Goal: Transaction & Acquisition: Purchase product/service

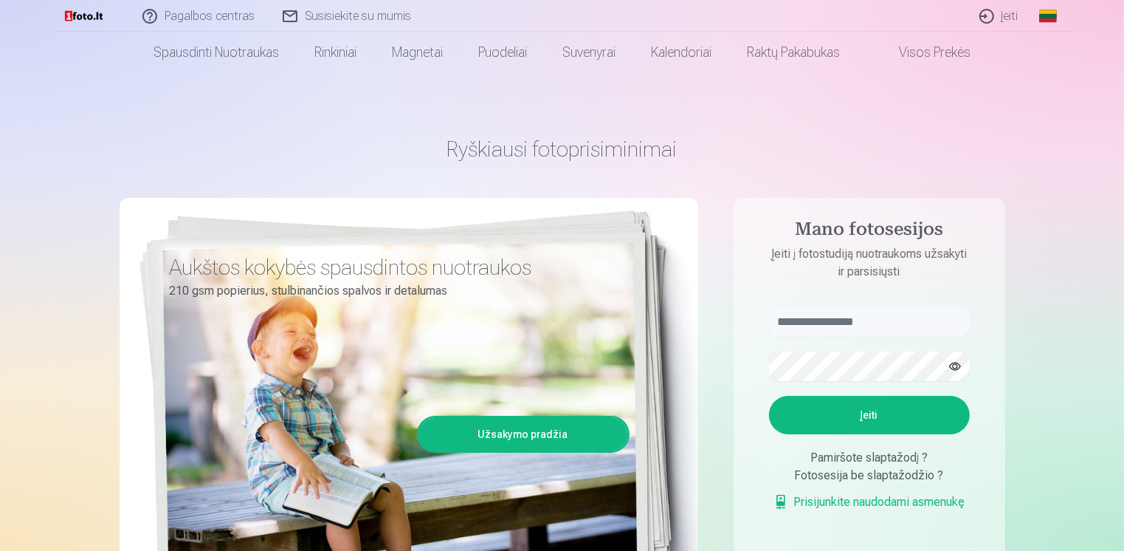
scroll to position [148, 0]
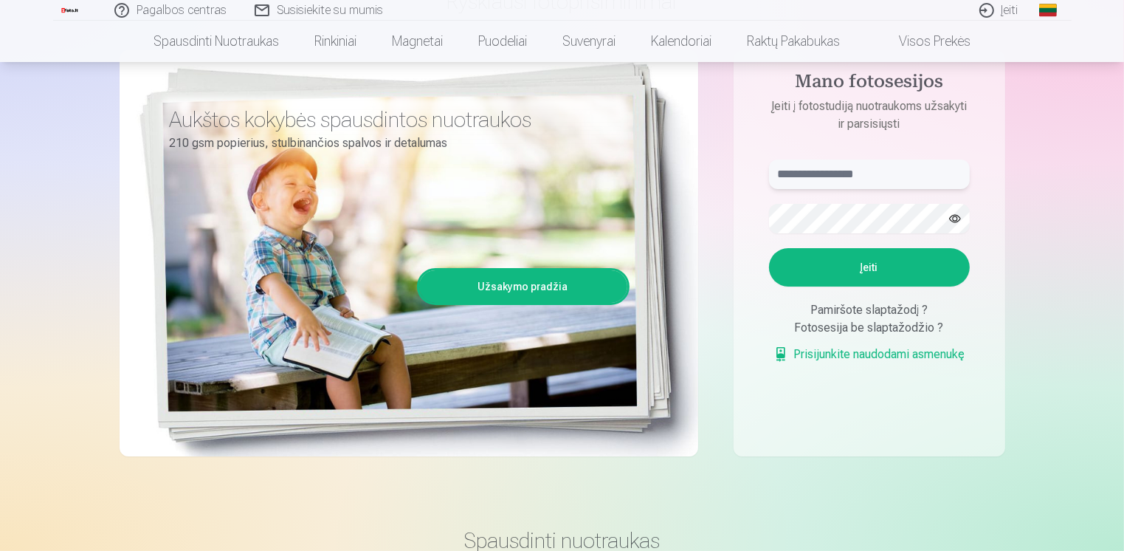
click at [854, 177] on input "text" at bounding box center [869, 174] width 201 height 30
type input "**********"
click at [769, 248] on button "Įeiti" at bounding box center [869, 267] width 201 height 38
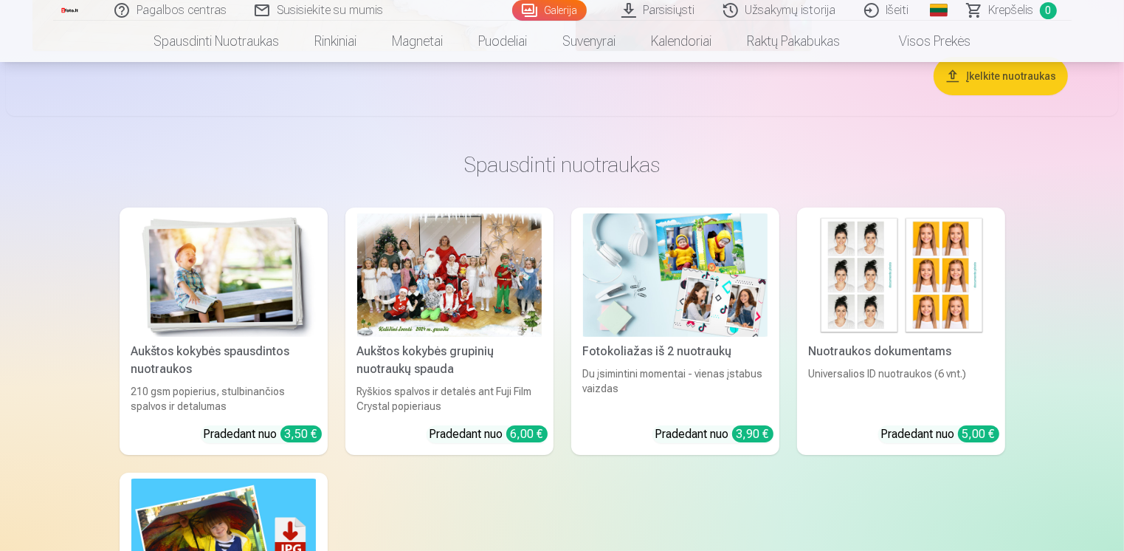
scroll to position [5683, 0]
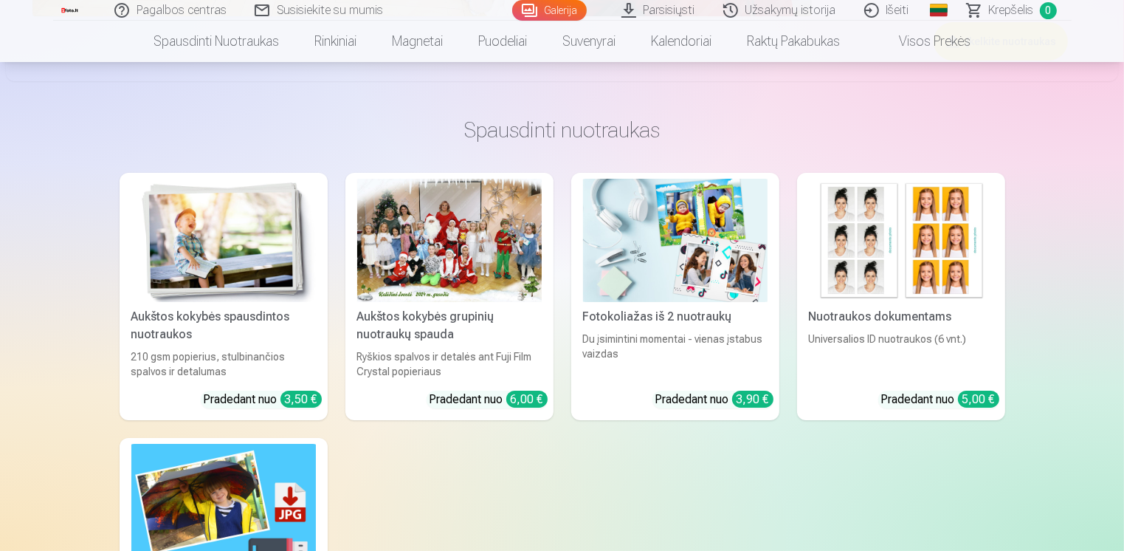
click at [871, 255] on img at bounding box center [901, 240] width 185 height 123
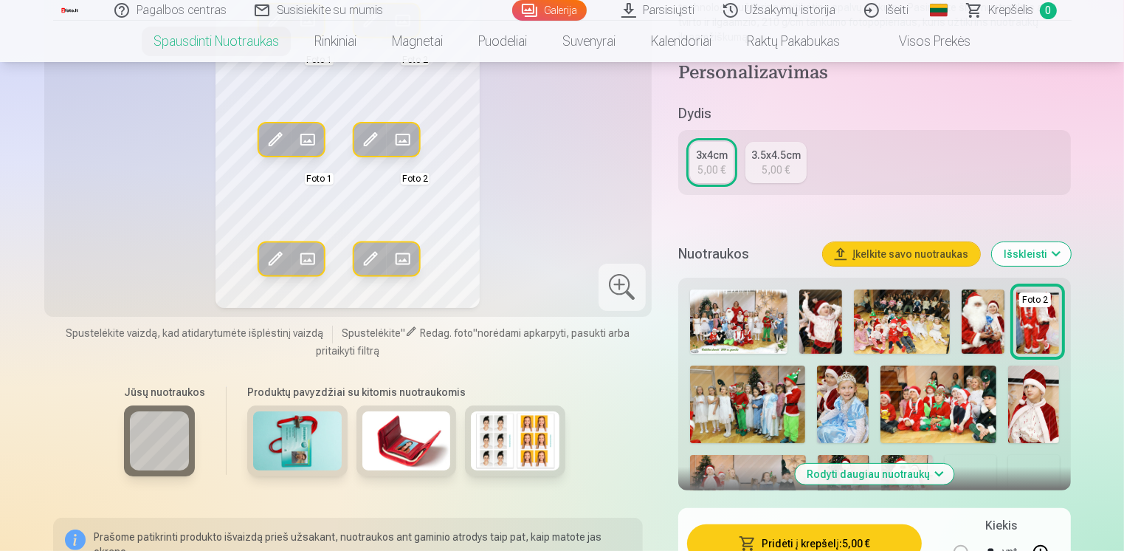
scroll to position [443, 0]
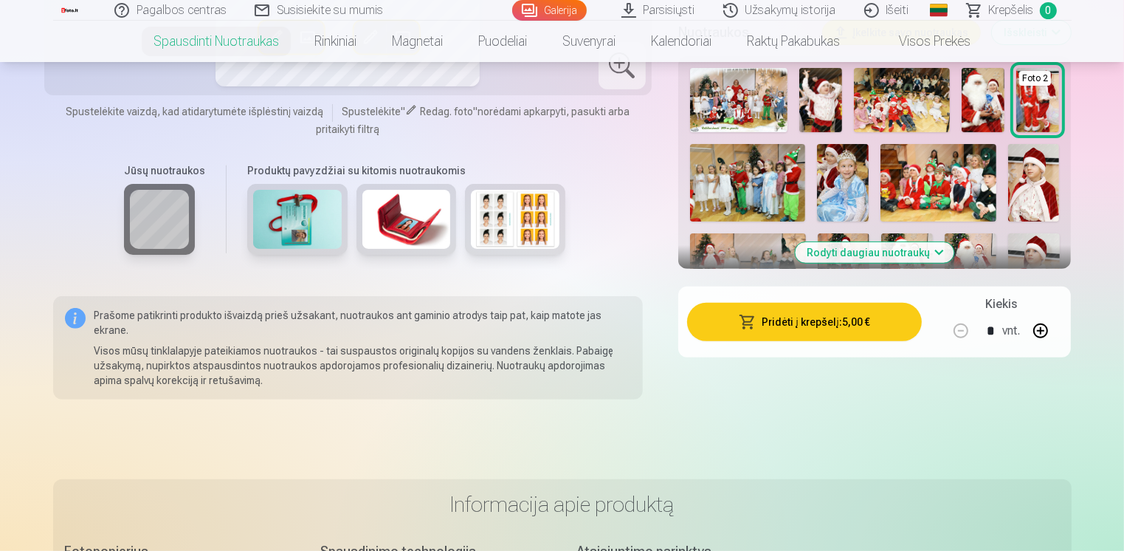
click at [900, 242] on button "Rodyti daugiau nuotraukų" at bounding box center [875, 252] width 159 height 21
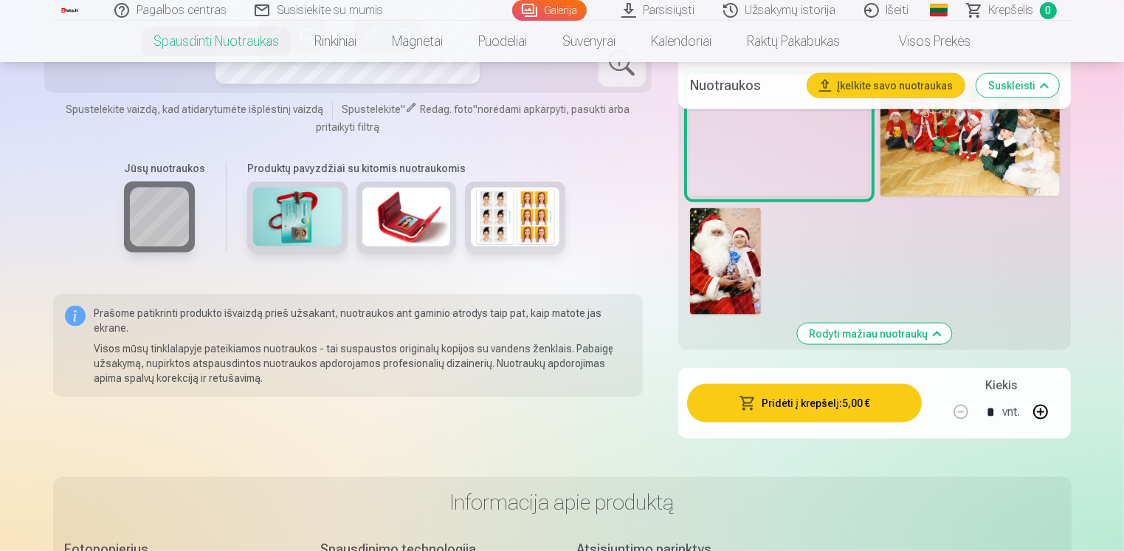
scroll to position [1771, 0]
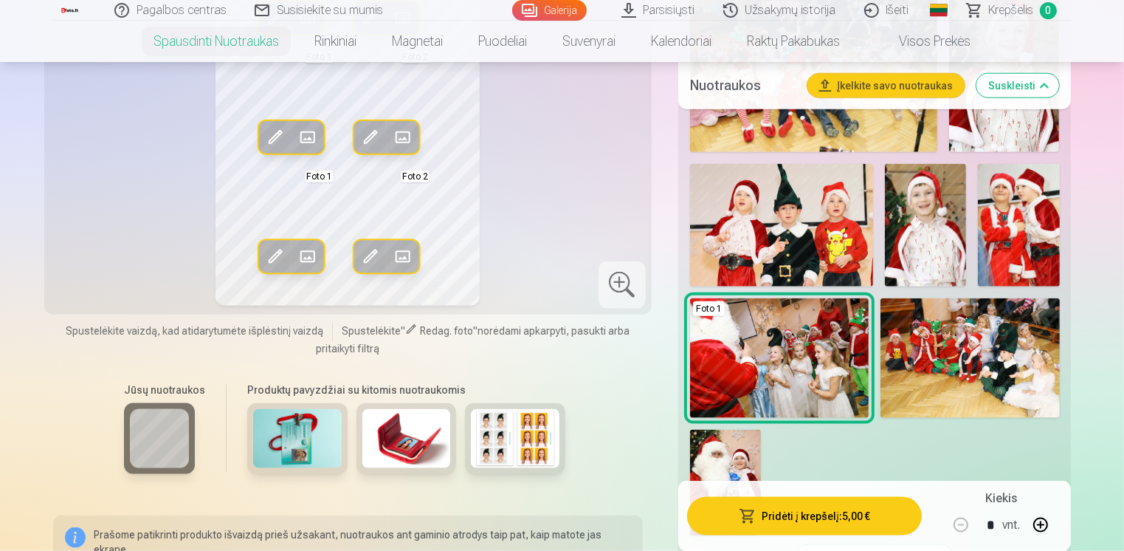
click at [930, 195] on img at bounding box center [925, 225] width 81 height 123
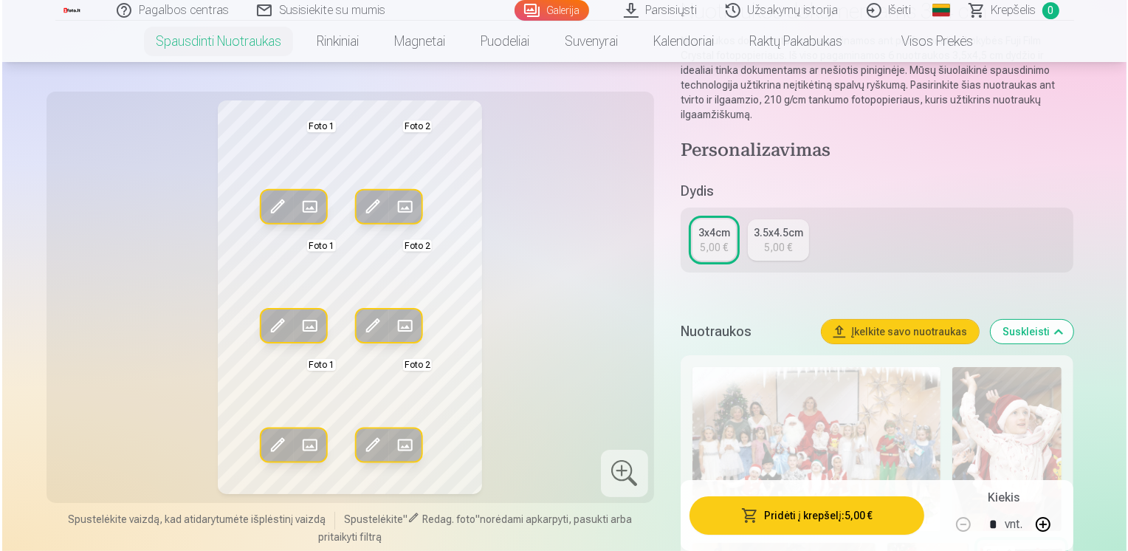
scroll to position [148, 0]
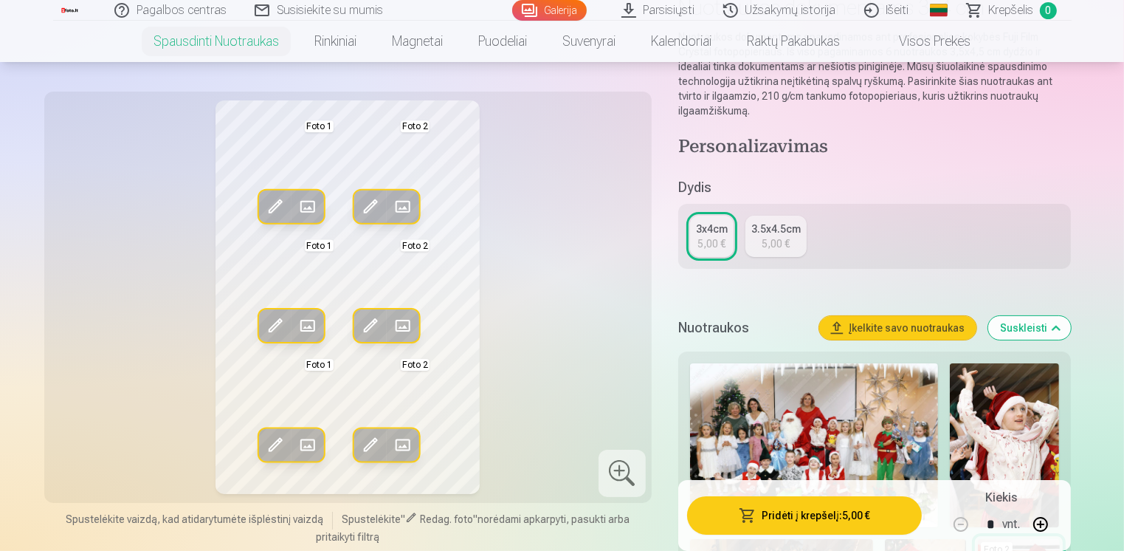
click at [866, 316] on button "Įkelkite savo nuotraukas" at bounding box center [897, 328] width 157 height 24
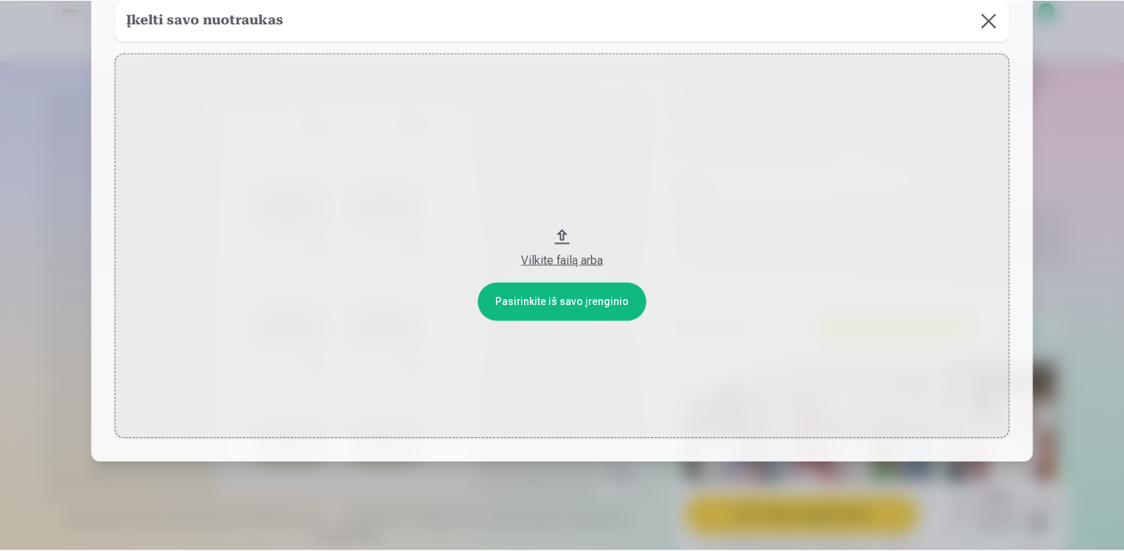
scroll to position [100, 0]
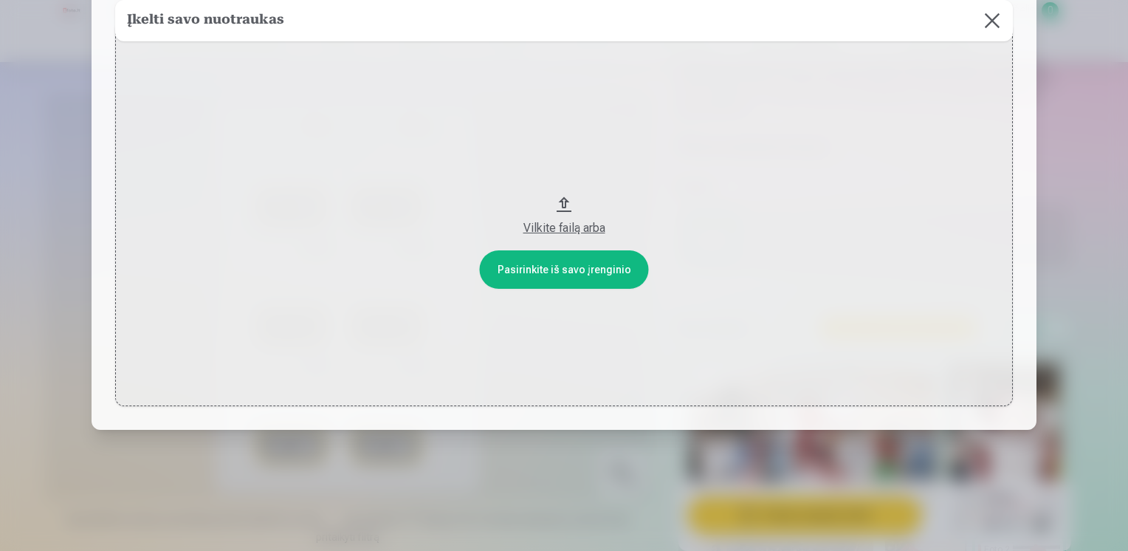
click at [561, 273] on button "Vilkite failą arba" at bounding box center [563, 213] width 897 height 385
drag, startPoint x: 992, startPoint y: 17, endPoint x: 1018, endPoint y: 351, distance: 335.3
click at [992, 16] on button at bounding box center [991, 20] width 41 height 41
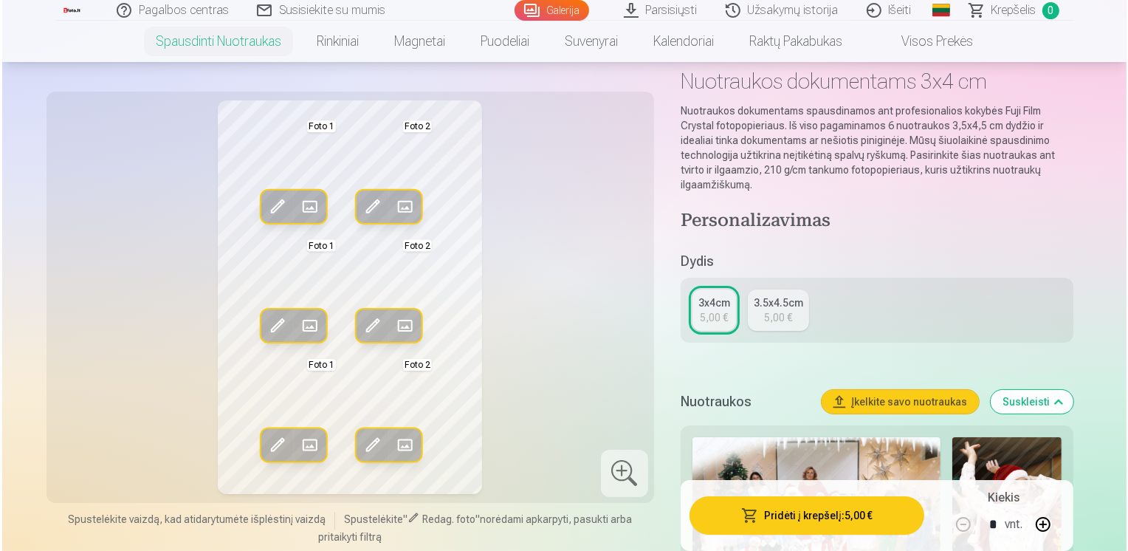
scroll to position [0, 0]
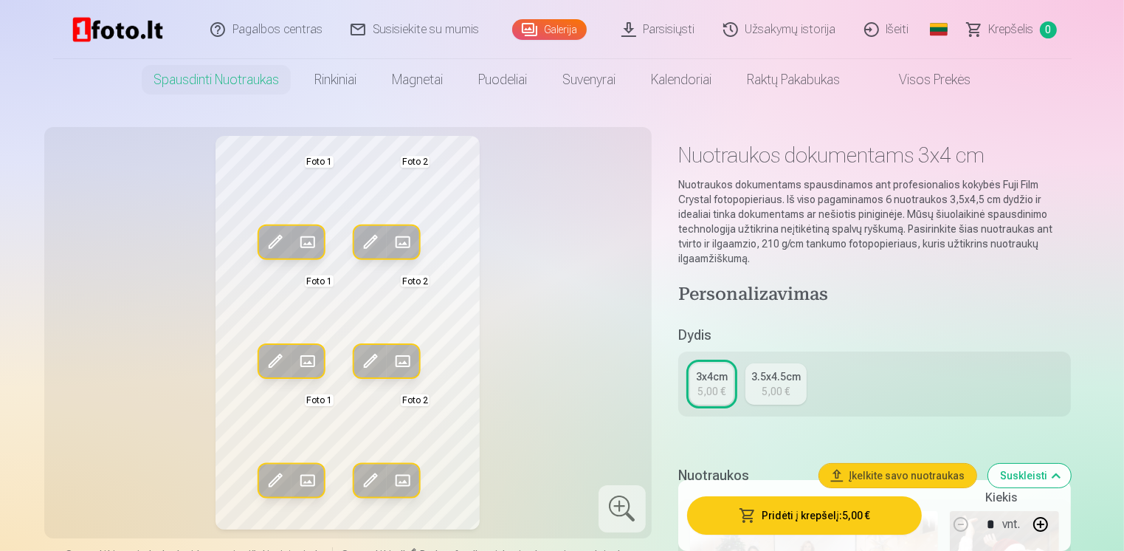
click at [883, 465] on button "Įkelkite savo nuotraukas" at bounding box center [897, 476] width 157 height 24
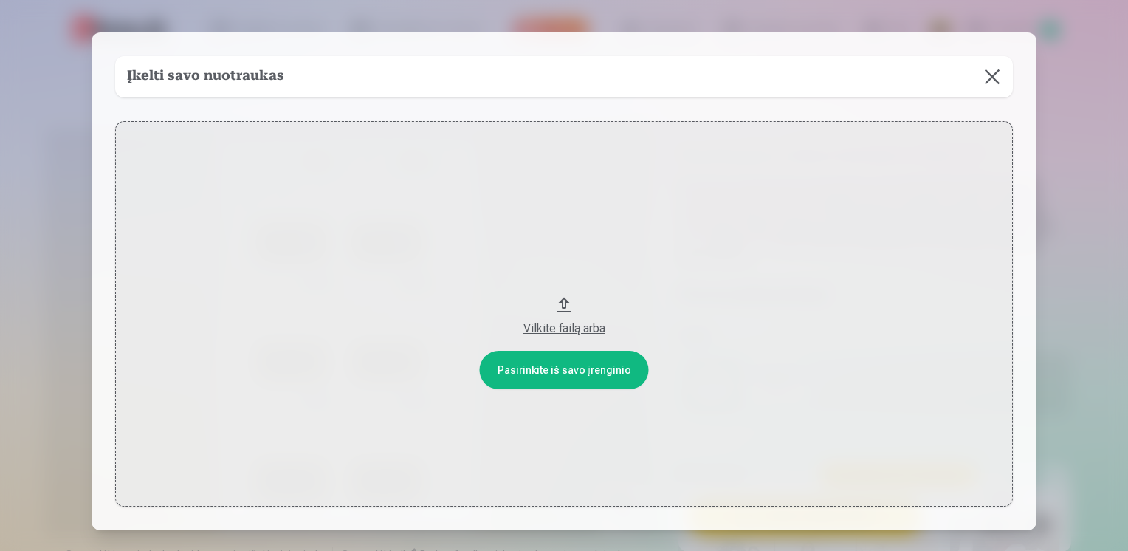
click at [558, 372] on button "Vilkite failą arba" at bounding box center [563, 313] width 897 height 385
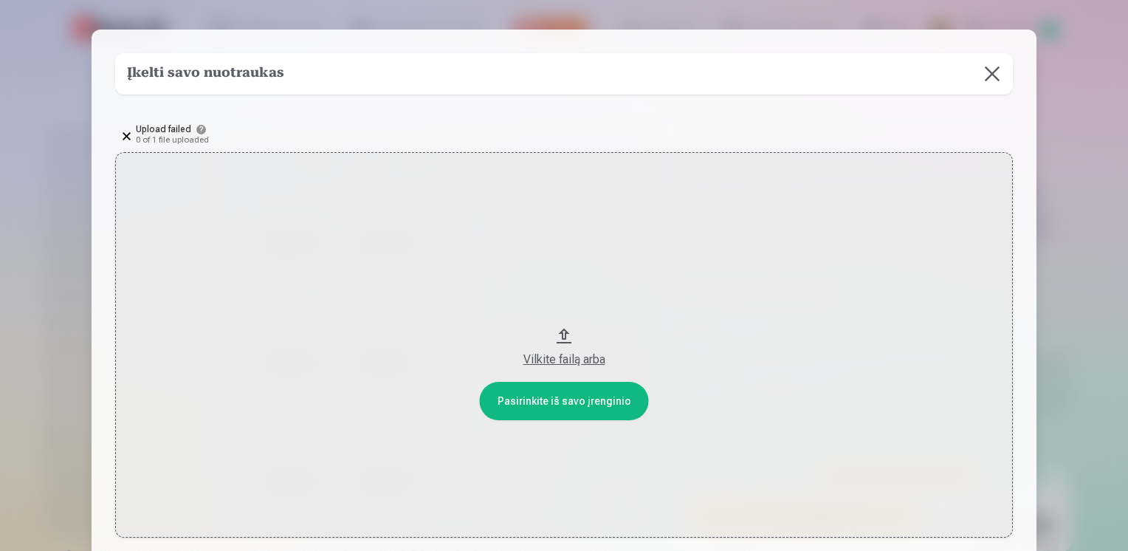
click at [564, 398] on button "Vilkite failą arba" at bounding box center [563, 344] width 897 height 385
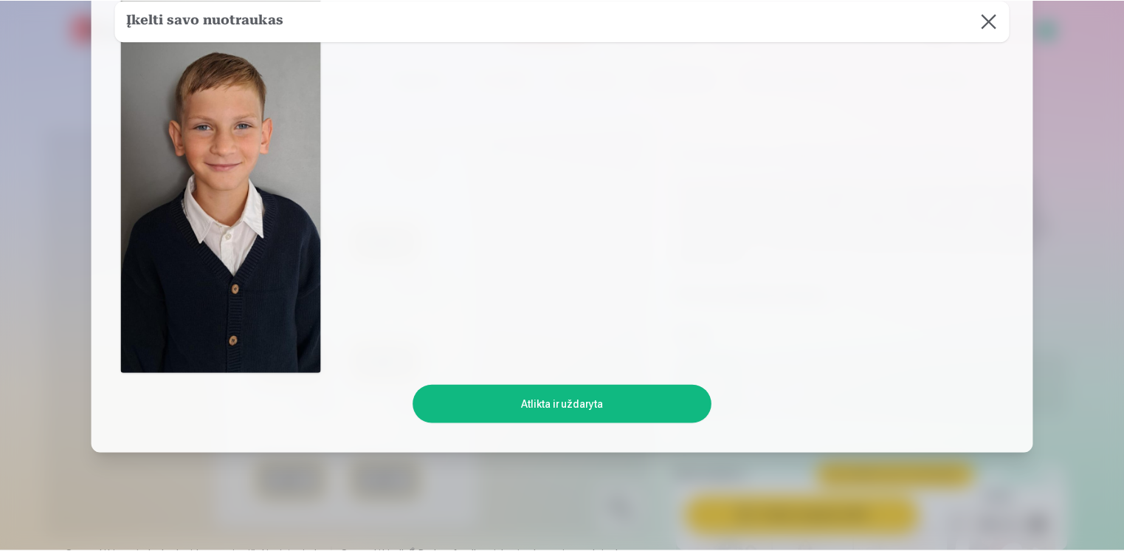
scroll to position [365, 0]
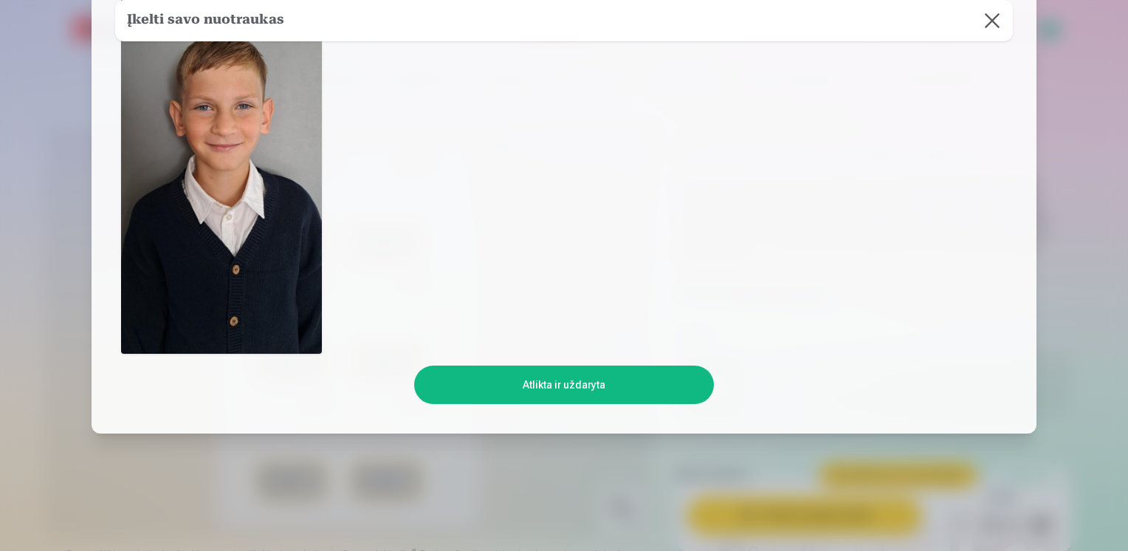
click at [619, 390] on button "Atlikta ir uždaryta" at bounding box center [563, 384] width 299 height 38
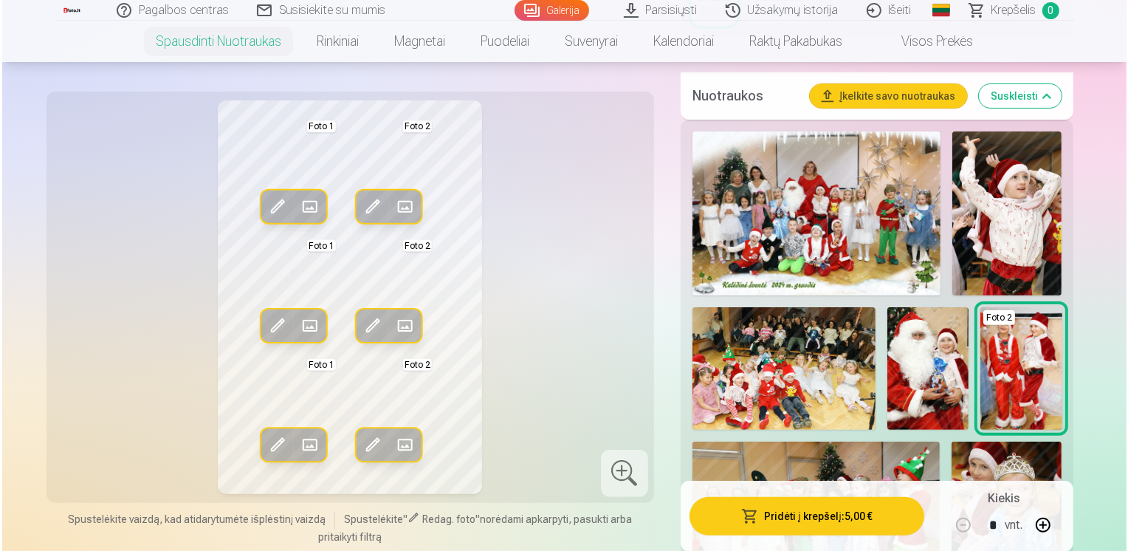
scroll to position [369, 0]
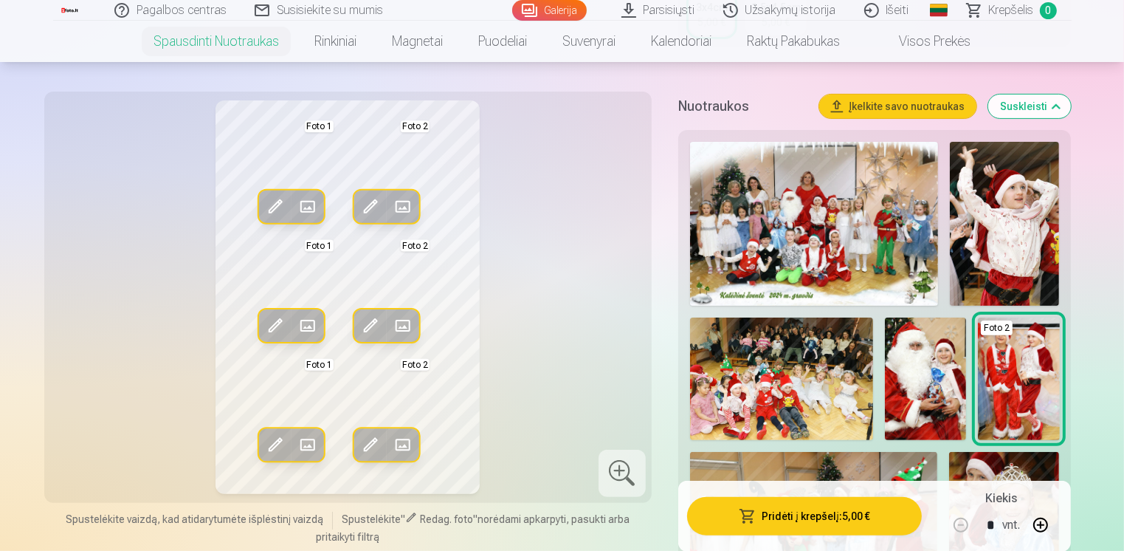
click at [810, 521] on button "Pridėti į krepšelį : 5,00 €" at bounding box center [804, 515] width 235 height 38
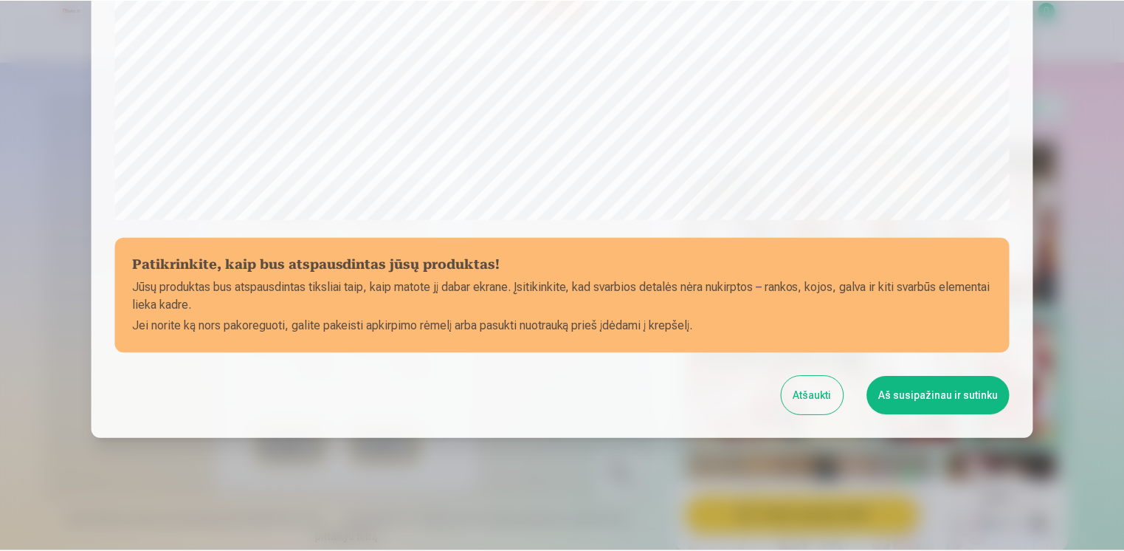
scroll to position [511, 0]
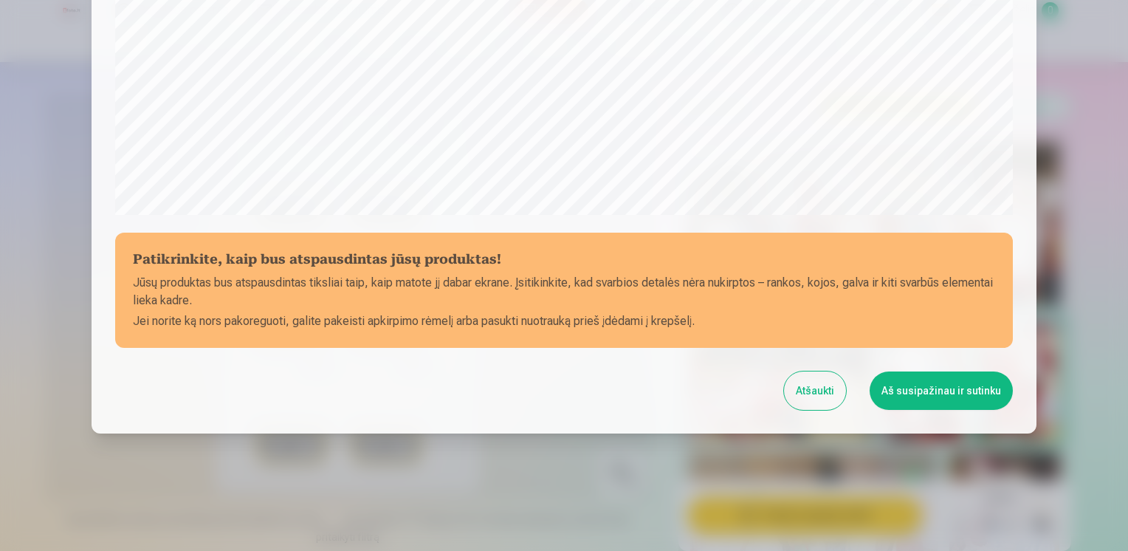
click at [828, 397] on button "Atšaukti" at bounding box center [815, 390] width 62 height 38
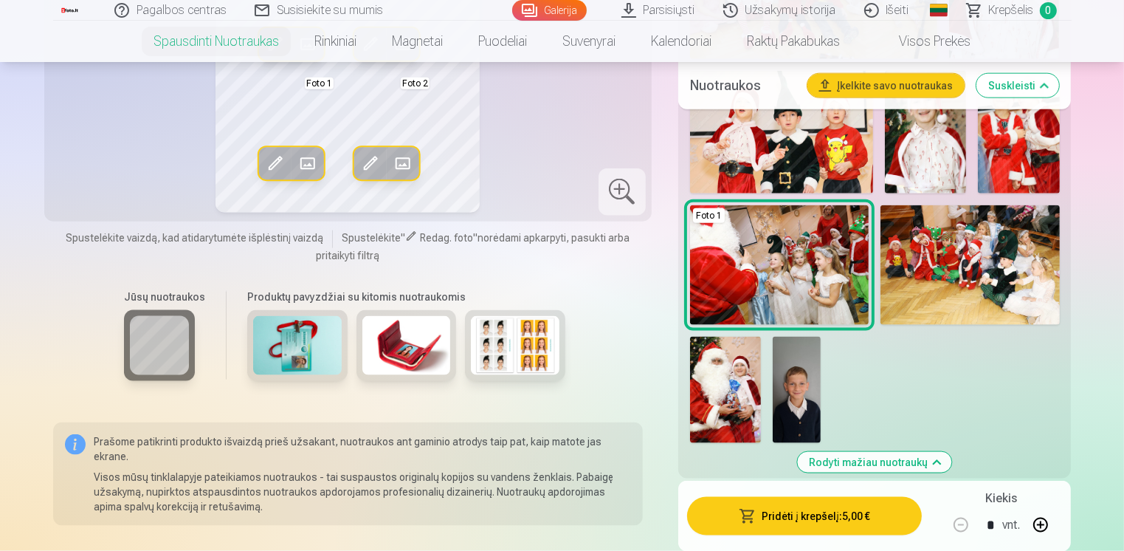
scroll to position [1993, 0]
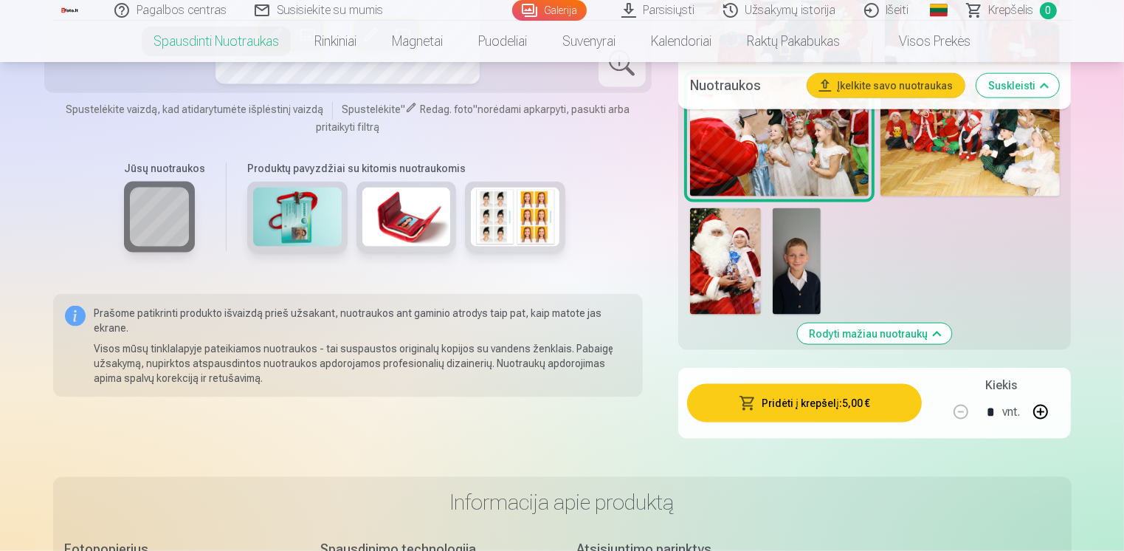
click at [790, 267] on img at bounding box center [797, 261] width 48 height 106
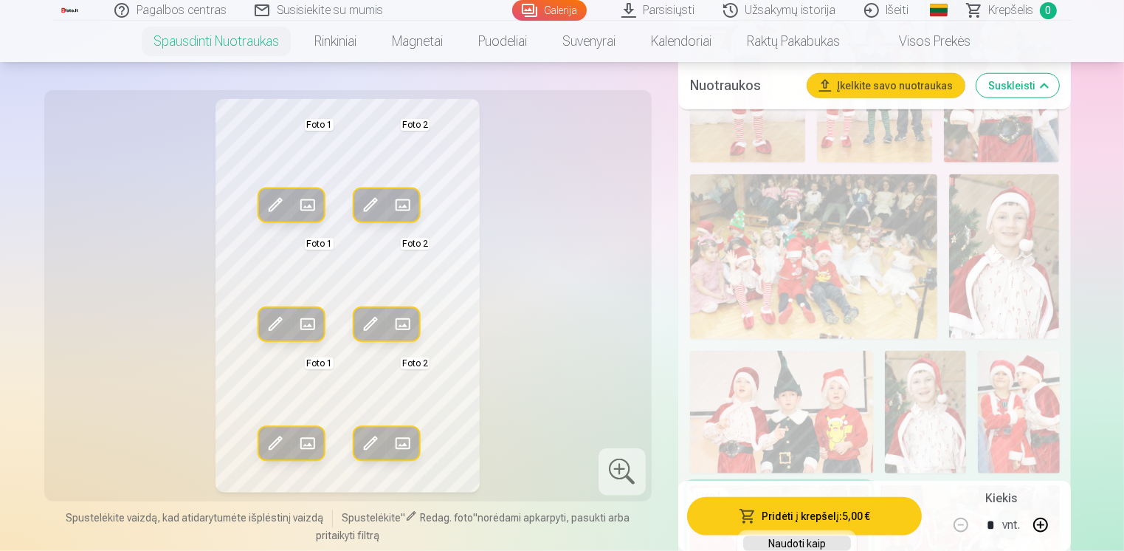
scroll to position [1698, 0]
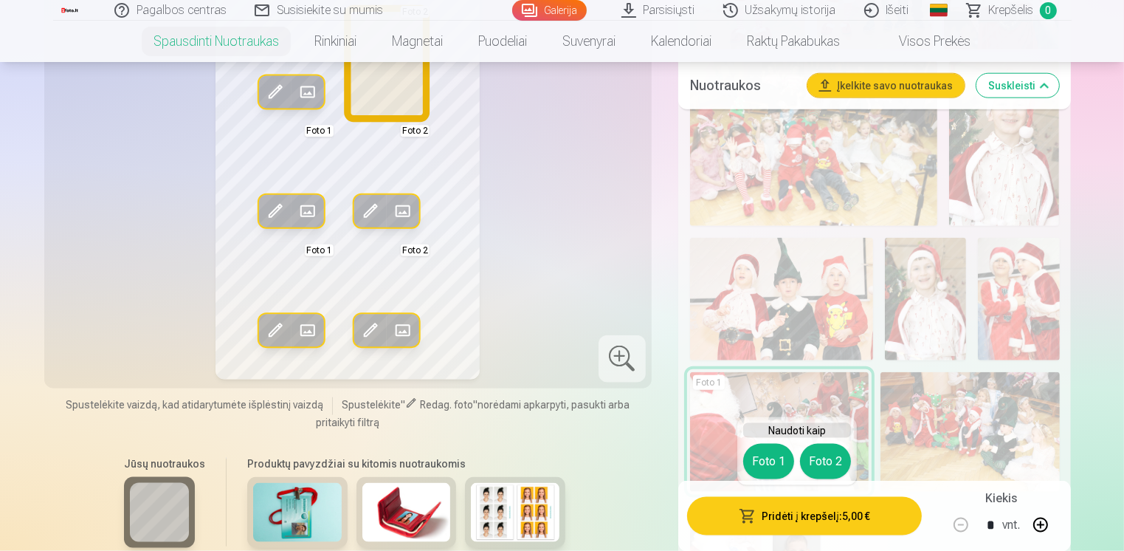
click at [821, 460] on button "Foto 2" at bounding box center [825, 461] width 51 height 35
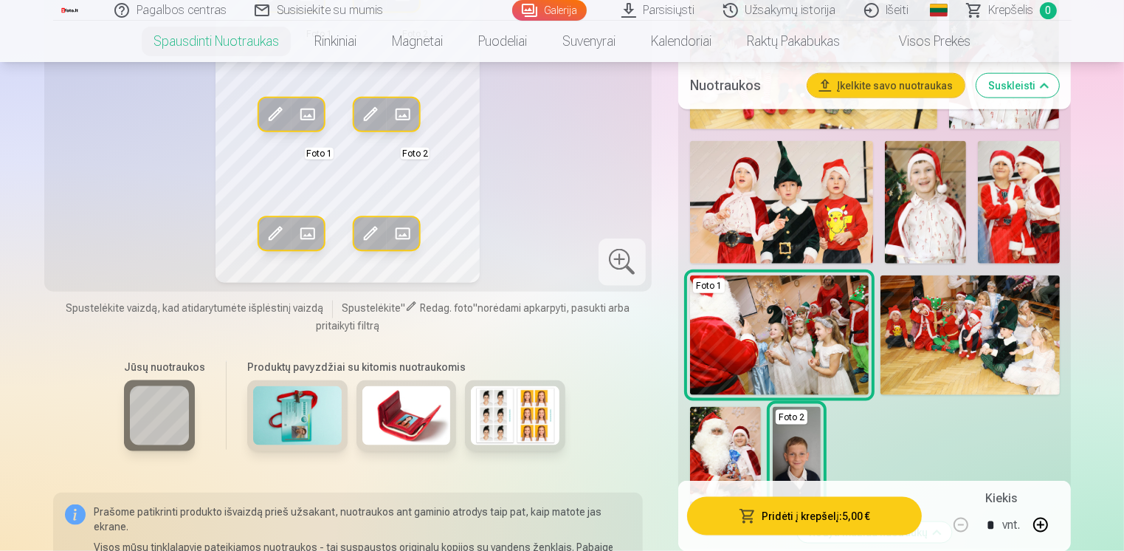
scroll to position [1550, 0]
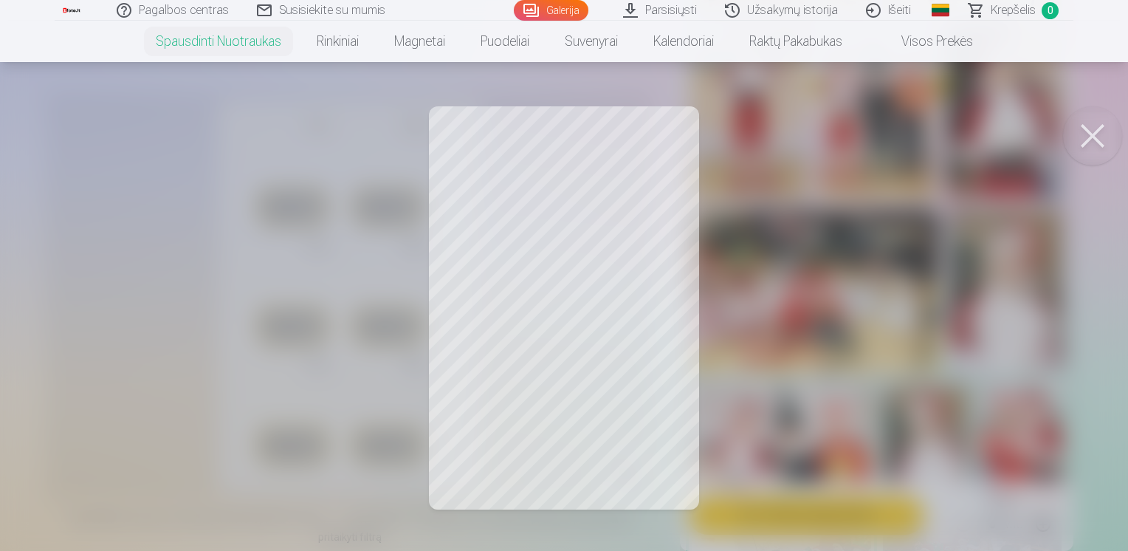
click at [621, 214] on div at bounding box center [564, 275] width 1128 height 551
click at [593, 203] on div at bounding box center [564, 275] width 1128 height 551
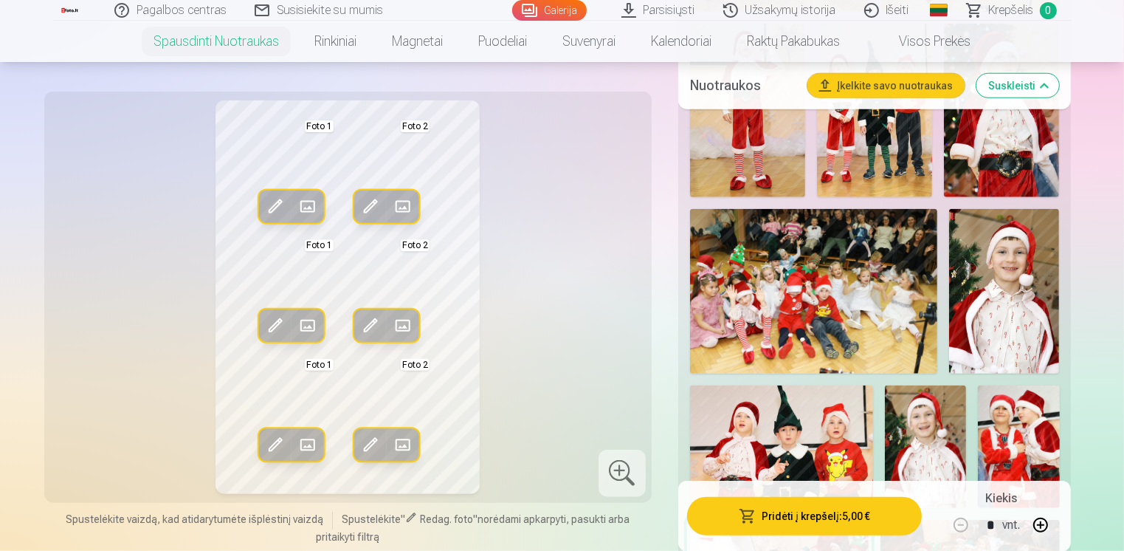
click at [531, 303] on div "Redag. foto Pakeisti Foto 1 Redag. foto Pakeisti Foto 2 Redag. foto Pakeisti Fo…" at bounding box center [348, 296] width 590 height 393
click at [540, 229] on div "Redag. foto Pakeisti Foto 1 Redag. foto Pakeisti Foto 2 Redag. foto Pakeisti Fo…" at bounding box center [348, 296] width 590 height 393
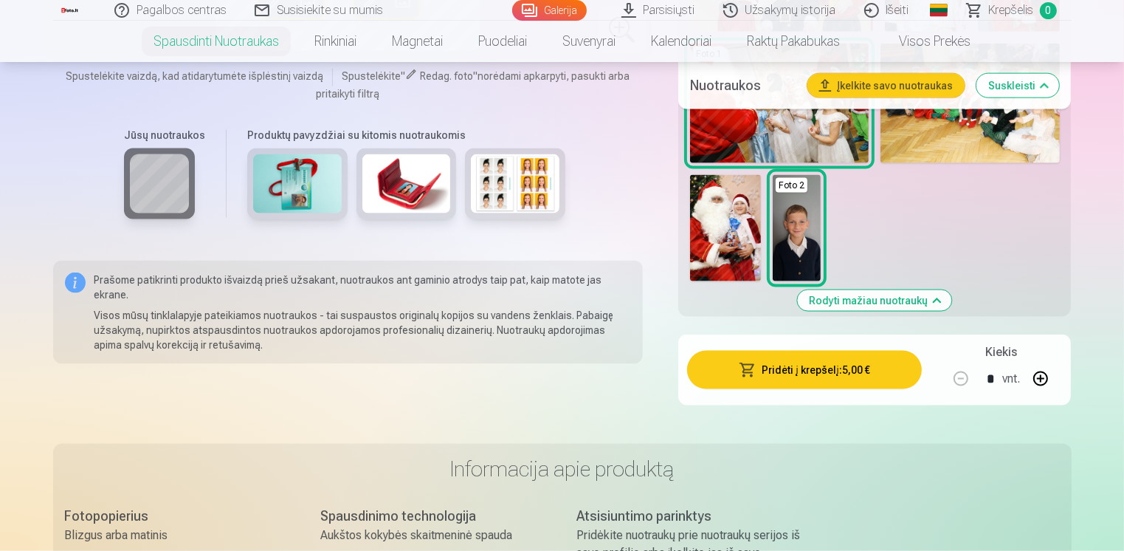
scroll to position [2067, 0]
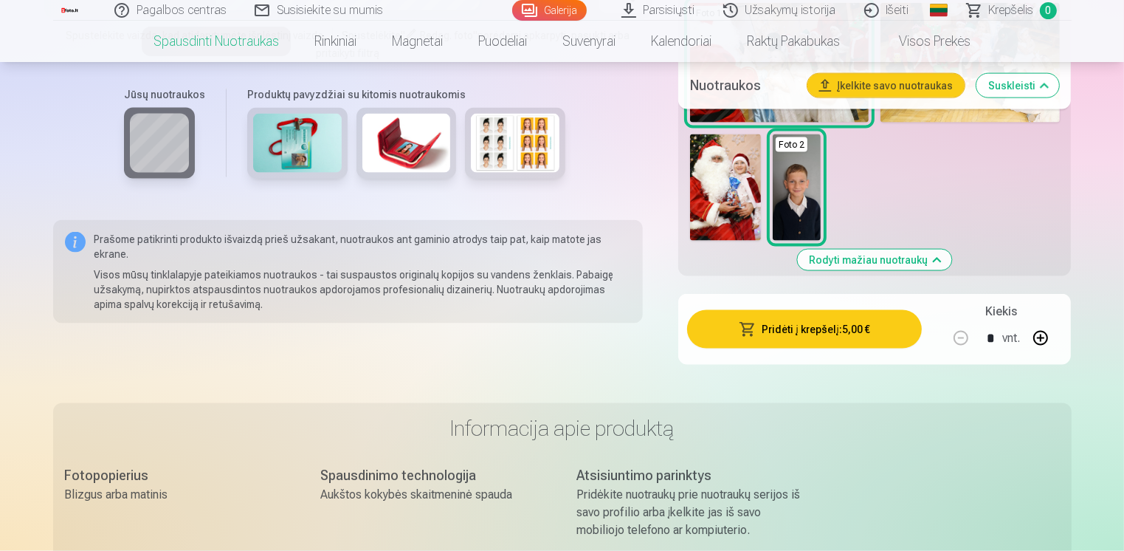
click at [811, 204] on img at bounding box center [797, 187] width 48 height 106
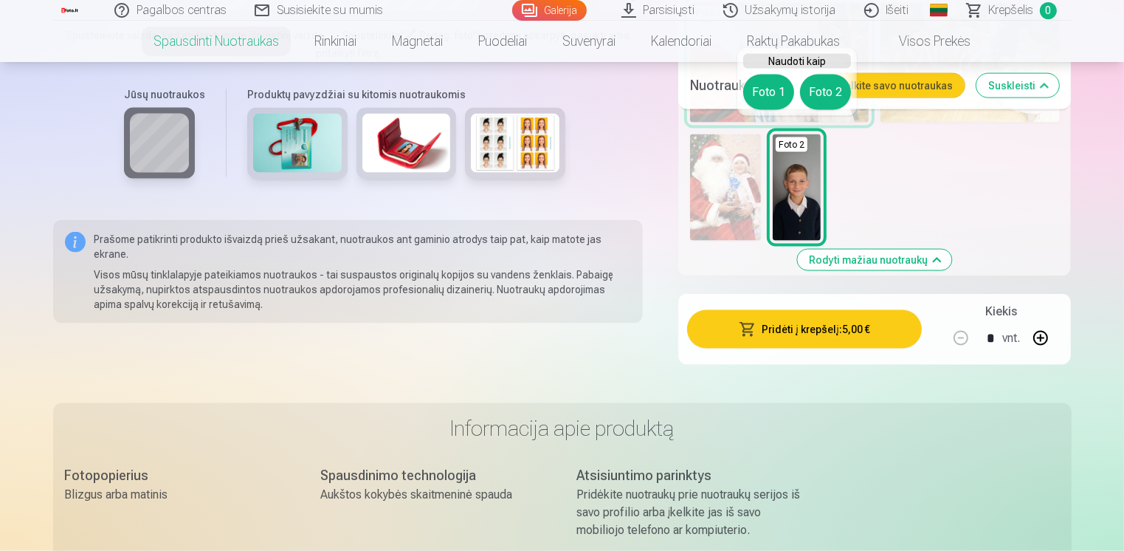
click at [762, 84] on button "Foto 1" at bounding box center [768, 92] width 51 height 35
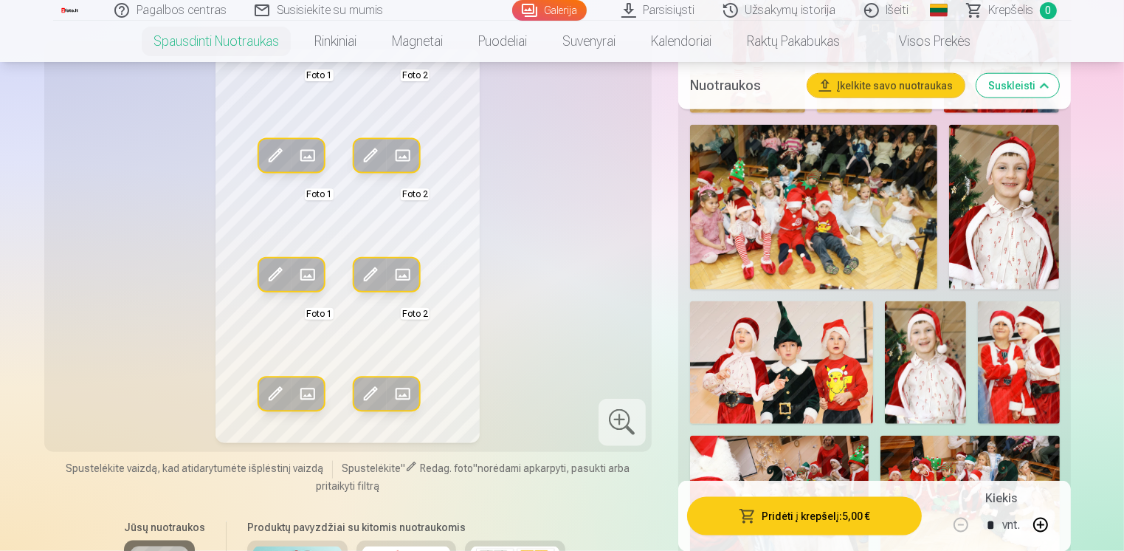
scroll to position [1550, 0]
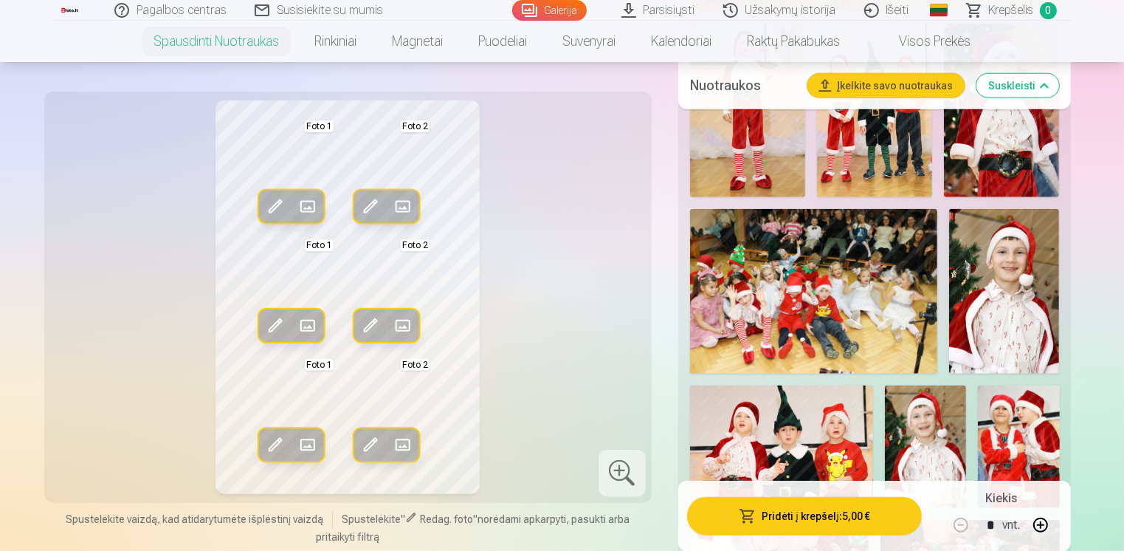
click at [572, 264] on div "Redag. foto Pakeisti Foto 1 Redag. foto Pakeisti Foto 2 Redag. foto Pakeisti Fo…" at bounding box center [348, 296] width 590 height 393
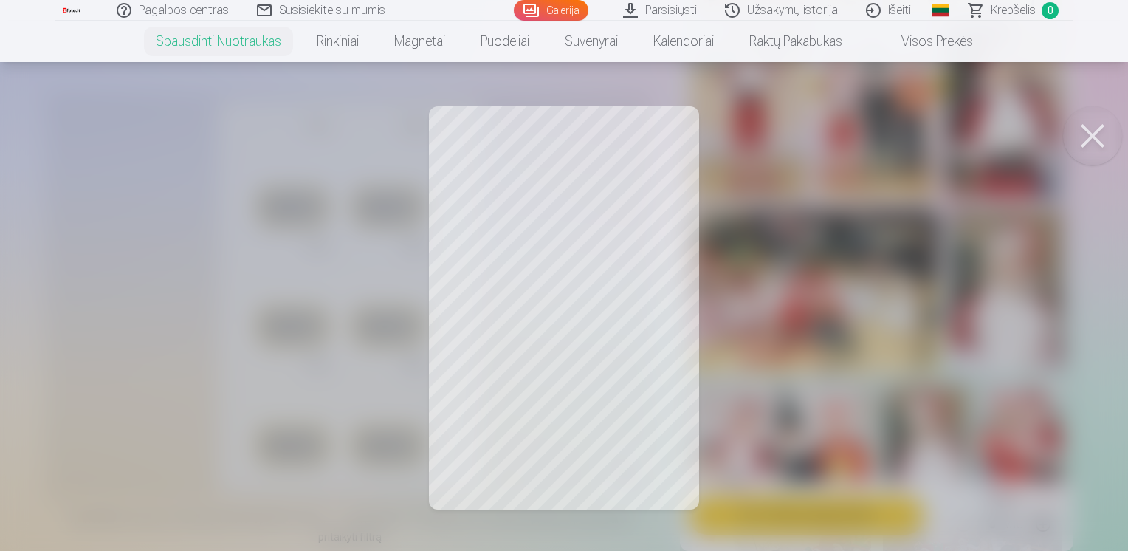
click at [1095, 136] on button at bounding box center [1092, 135] width 59 height 59
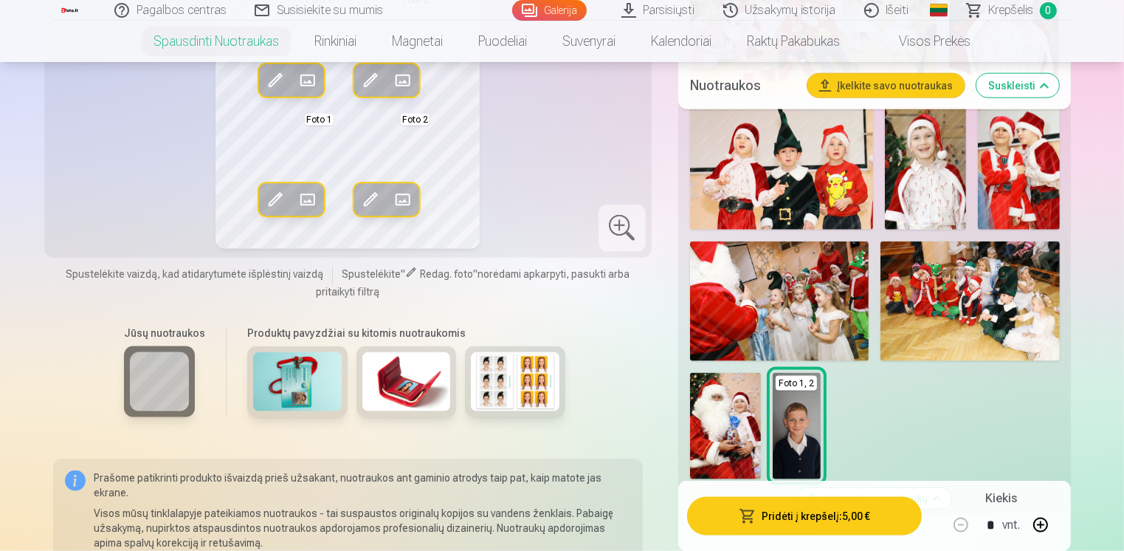
scroll to position [1919, 0]
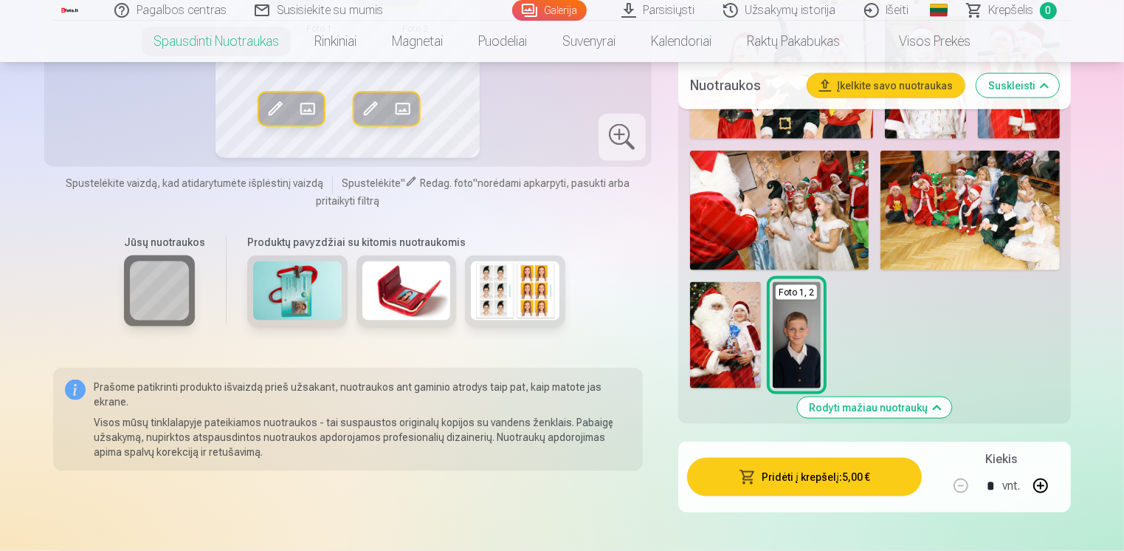
click at [612, 134] on div at bounding box center [622, 137] width 47 height 47
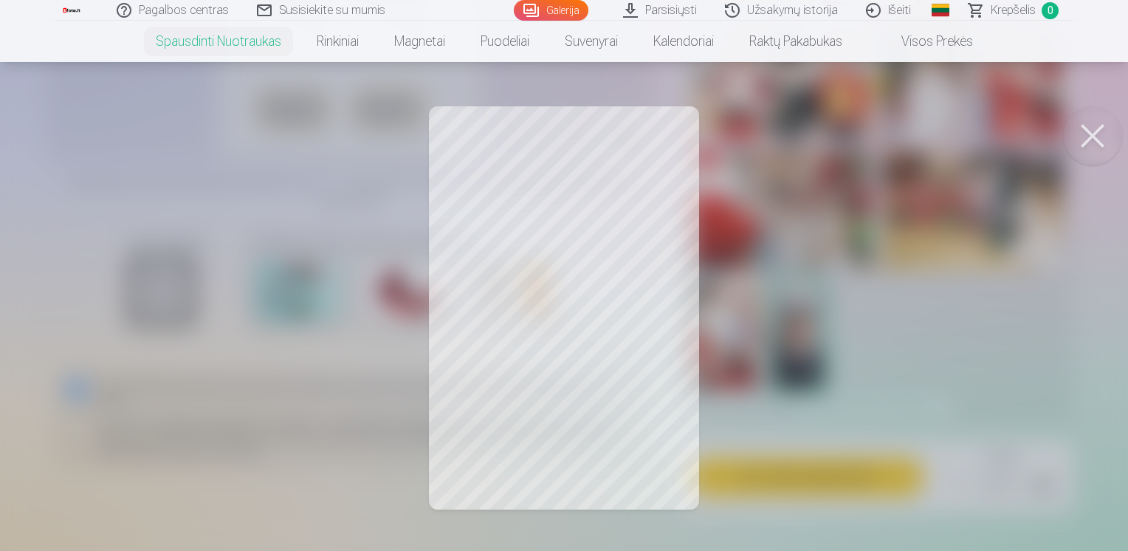
click at [593, 309] on div at bounding box center [564, 275] width 1128 height 551
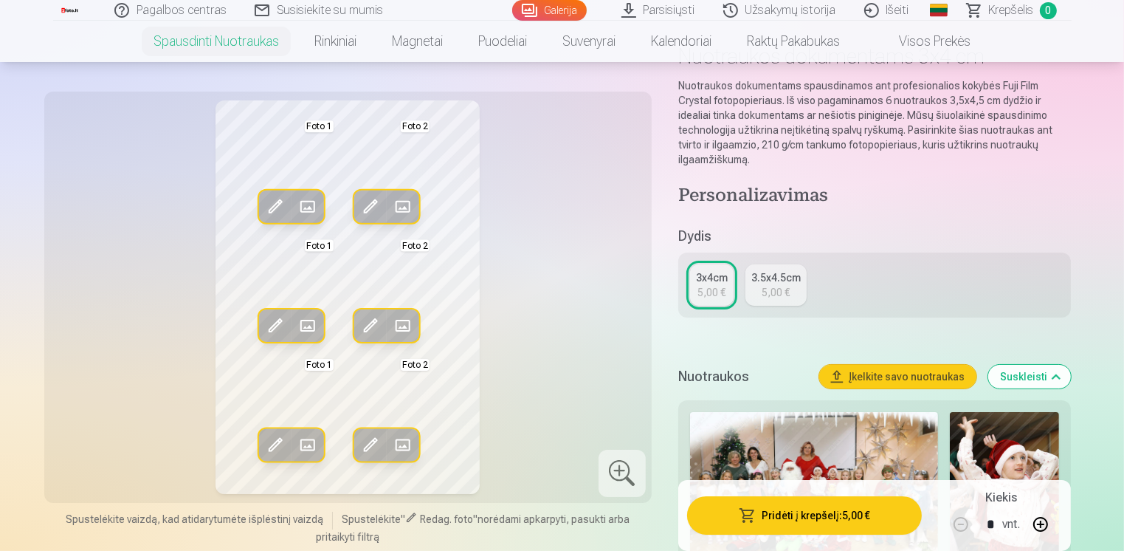
scroll to position [74, 0]
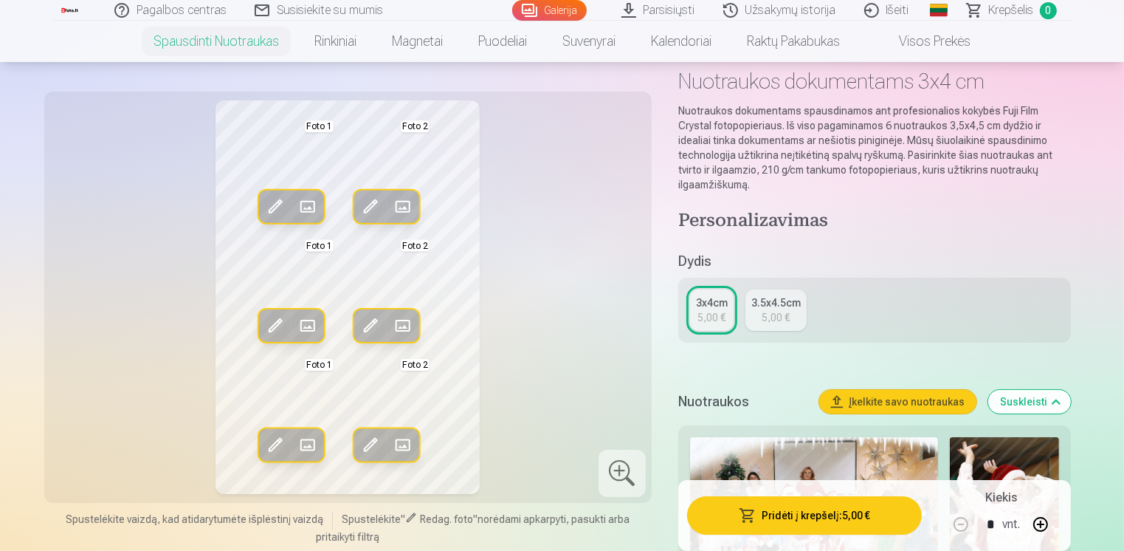
drag, startPoint x: 772, startPoint y: 303, endPoint x: 702, endPoint y: 334, distance: 77.0
click at [772, 310] on div "5,00 €" at bounding box center [776, 317] width 28 height 15
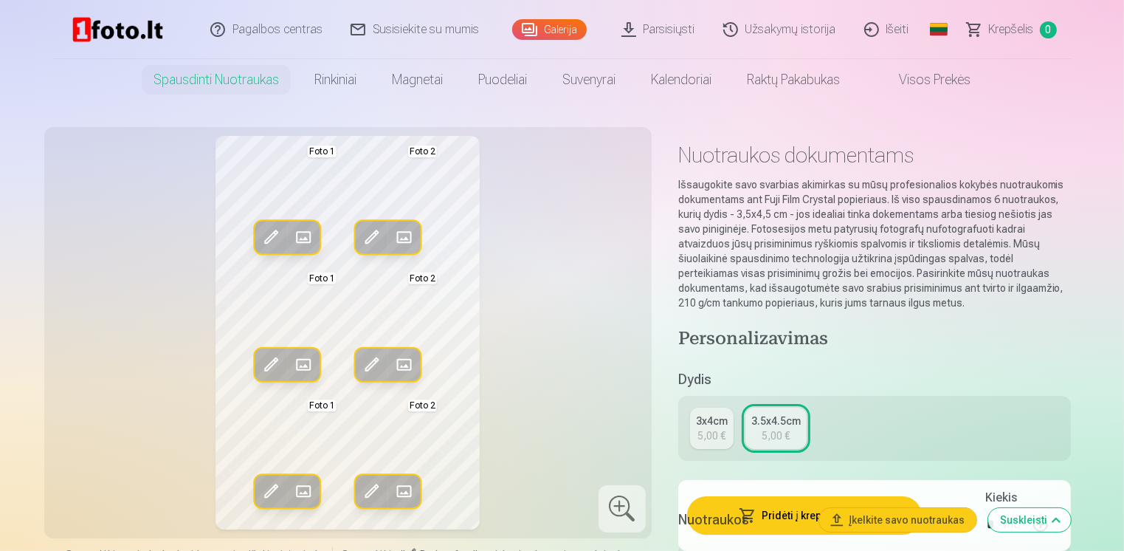
click at [700, 426] on div "3x4cm" at bounding box center [712, 420] width 32 height 15
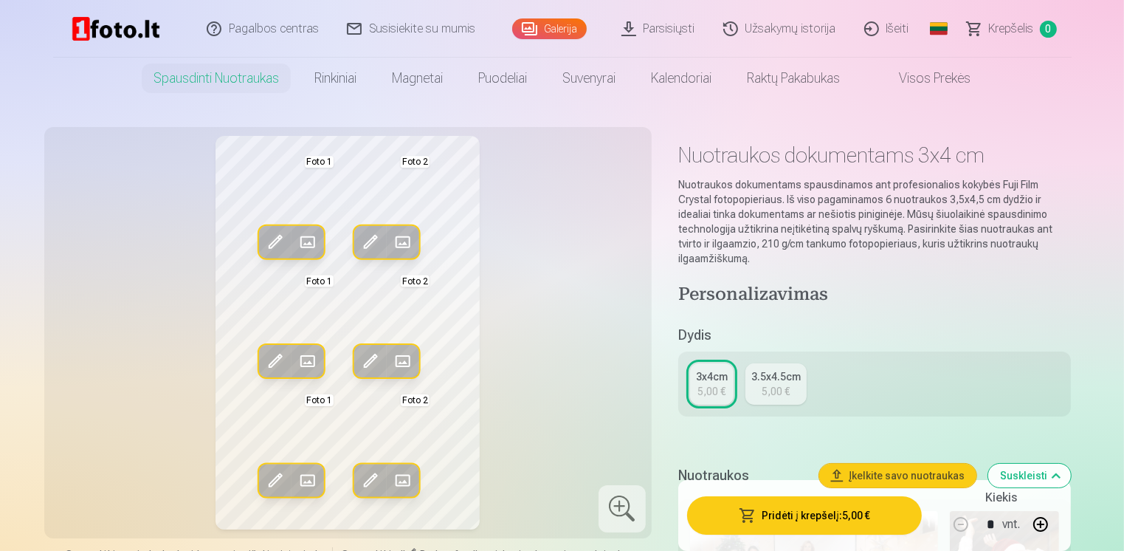
scroll to position [74, 0]
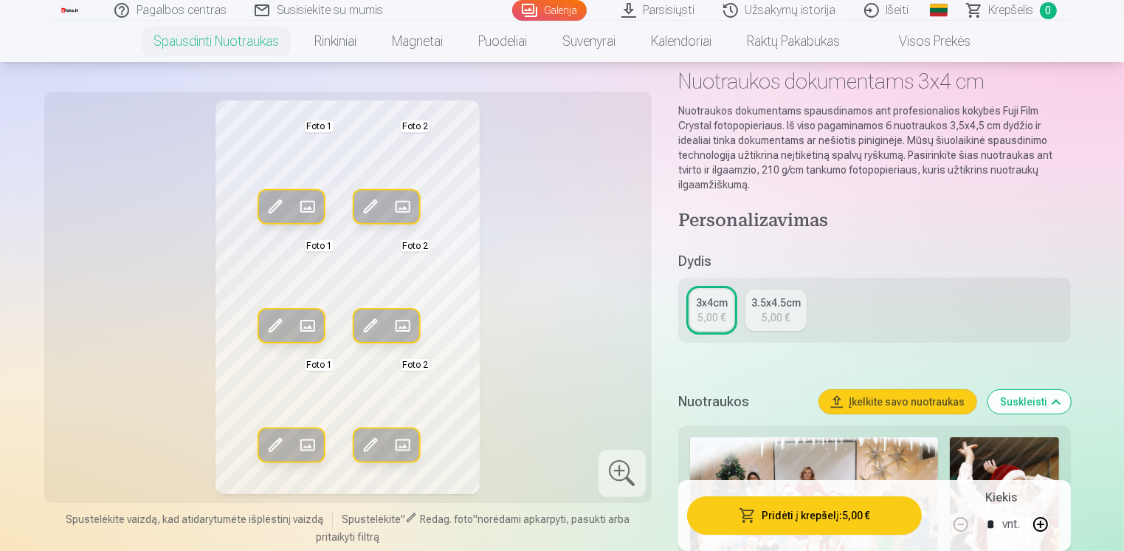
click at [572, 328] on div "Redag. foto Pakeisti Foto 1 Redag. foto Pakeisti Foto 2 Redag. foto Pakeisti Fo…" at bounding box center [348, 296] width 590 height 393
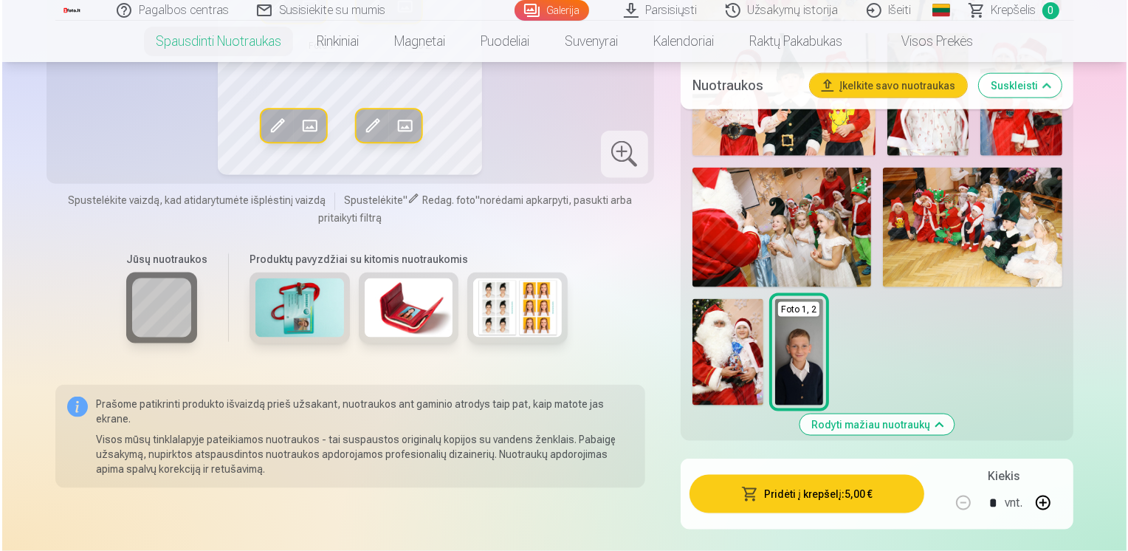
scroll to position [1993, 0]
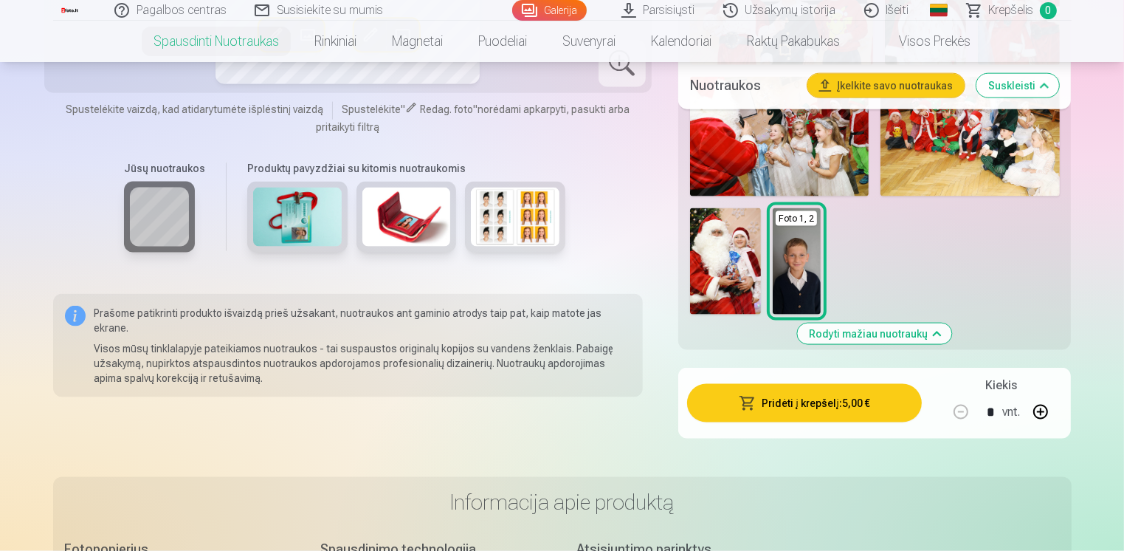
click at [791, 394] on button "Pridėti į krepšelį : 5,00 €" at bounding box center [804, 403] width 235 height 38
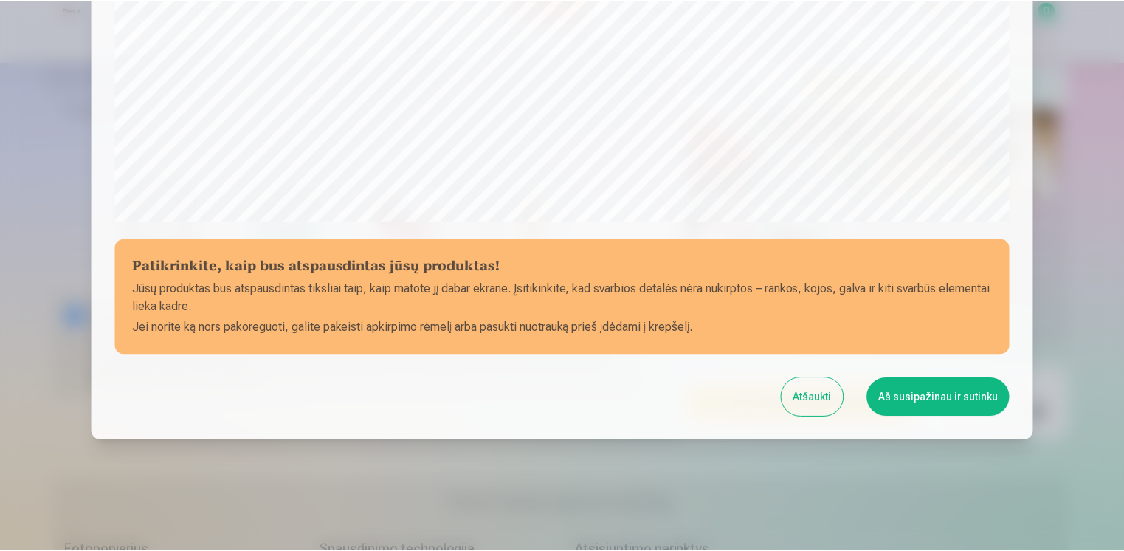
scroll to position [511, 0]
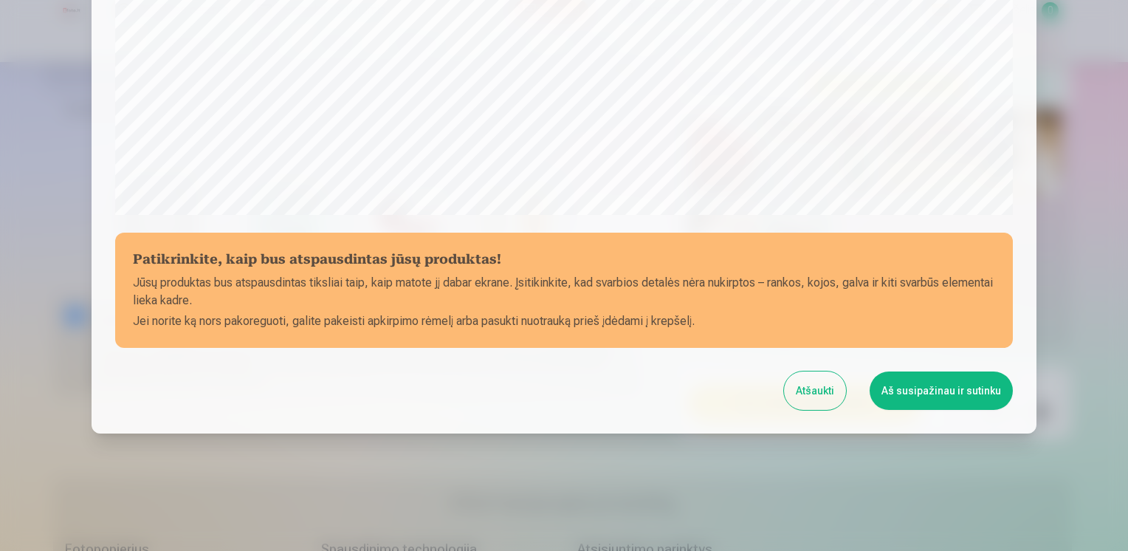
click at [822, 392] on button "Atšaukti" at bounding box center [815, 390] width 62 height 38
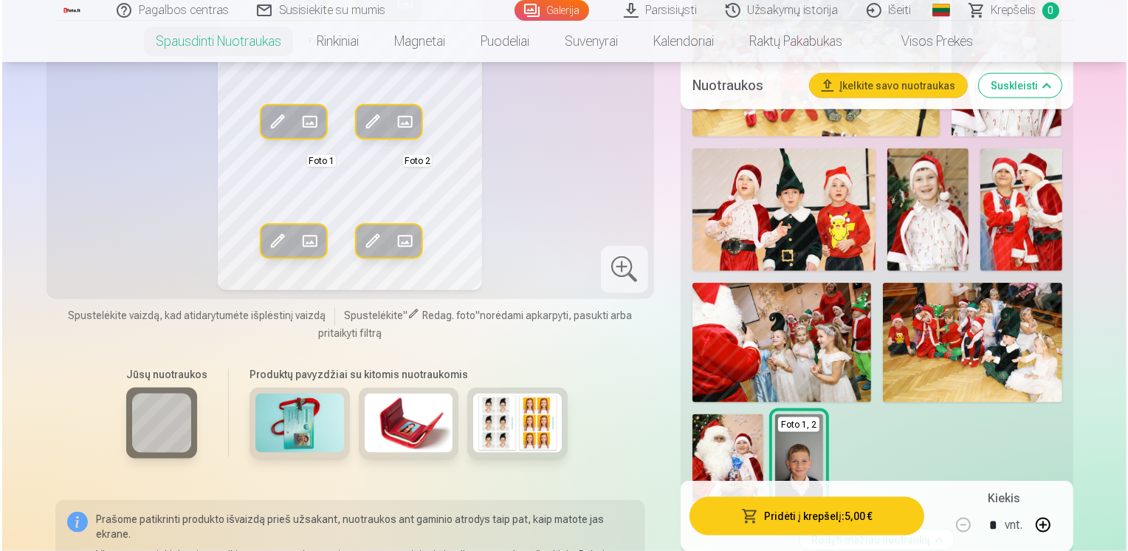
scroll to position [1476, 0]
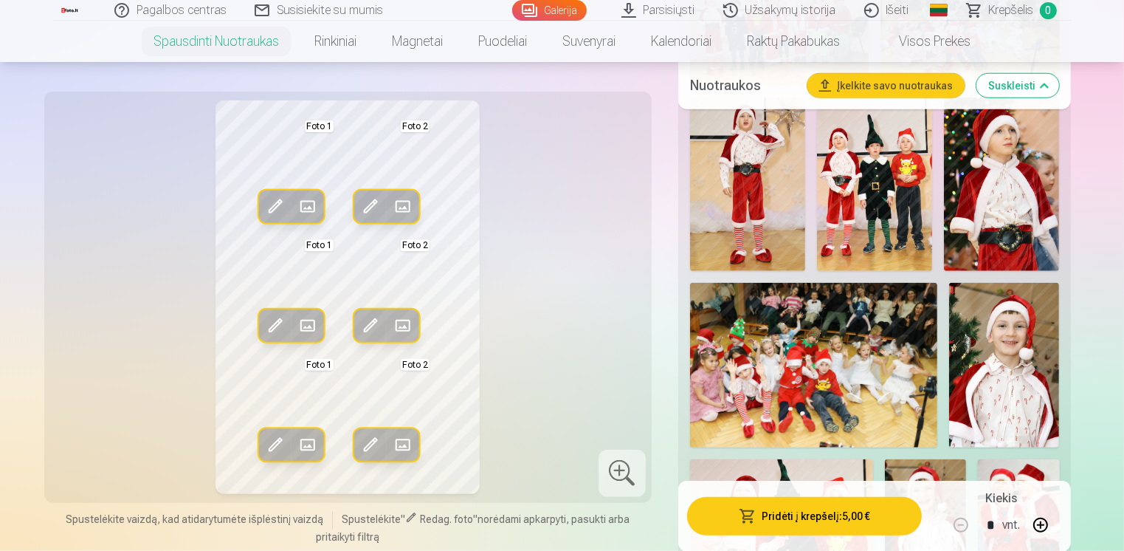
click at [269, 204] on span at bounding box center [275, 207] width 24 height 24
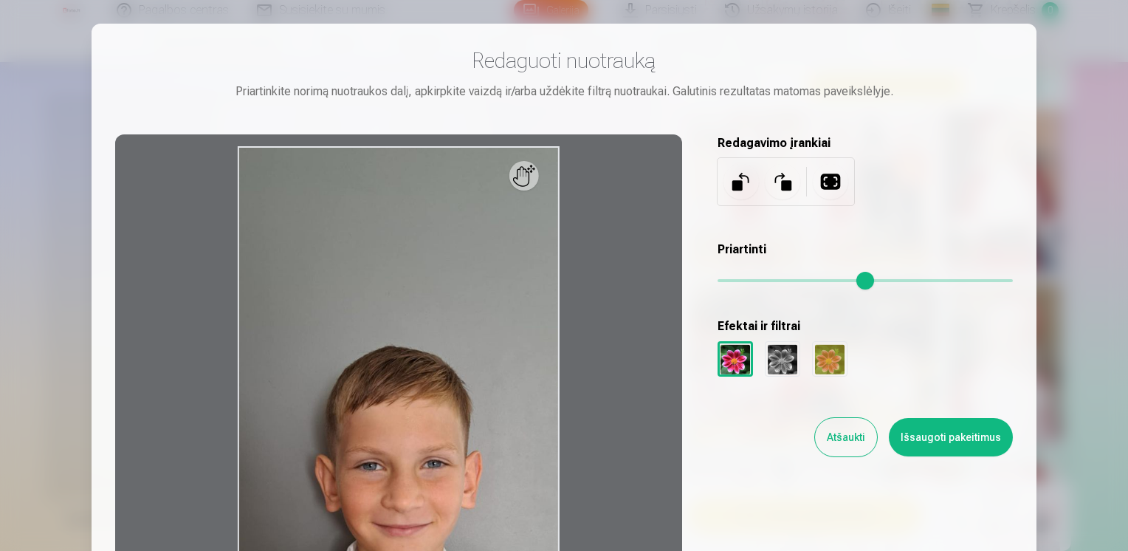
scroll to position [0, 0]
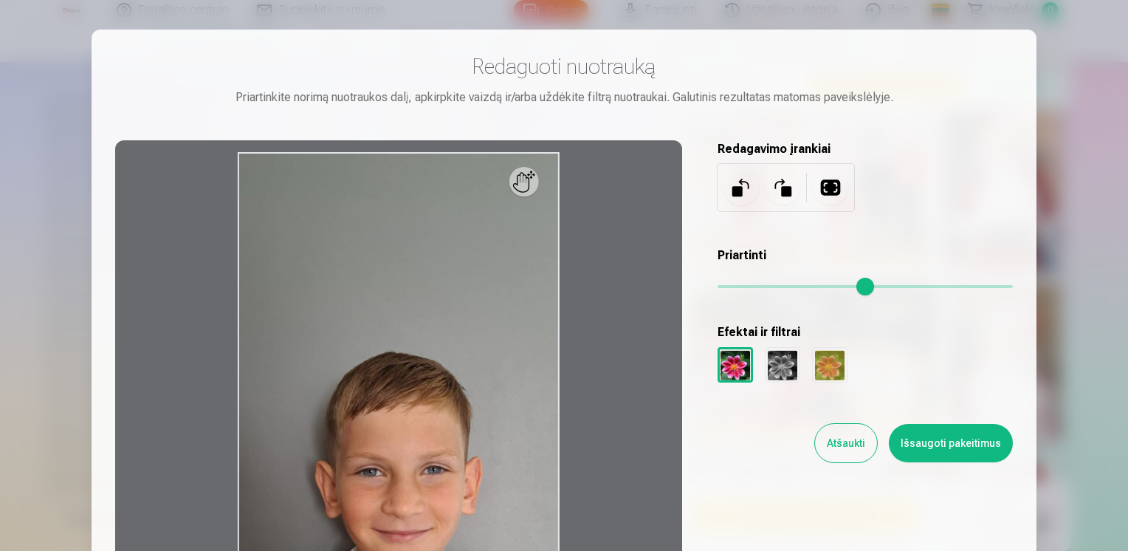
click at [835, 190] on button at bounding box center [830, 187] width 35 height 35
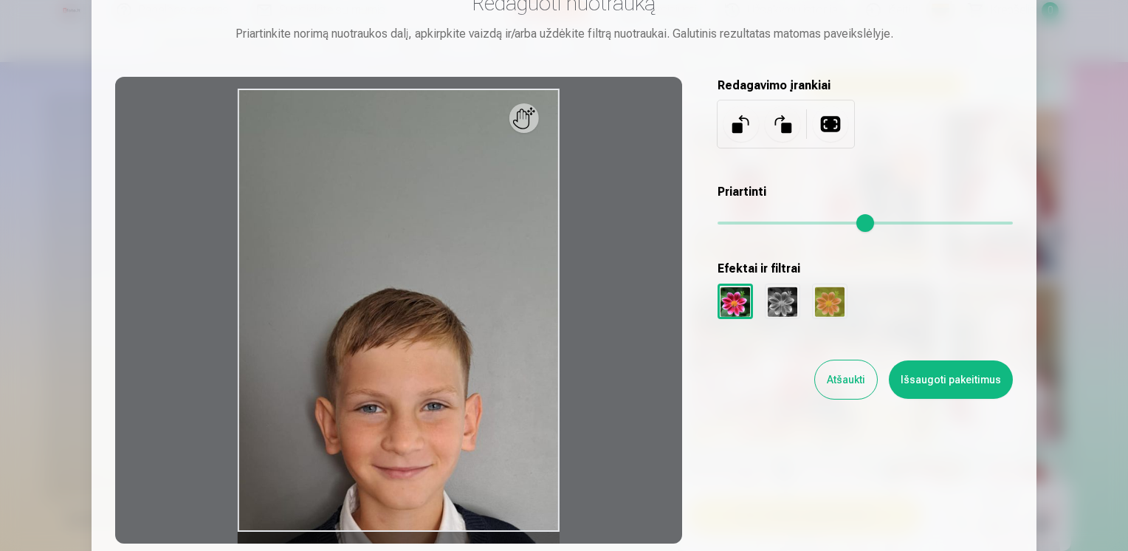
scroll to position [198, 0]
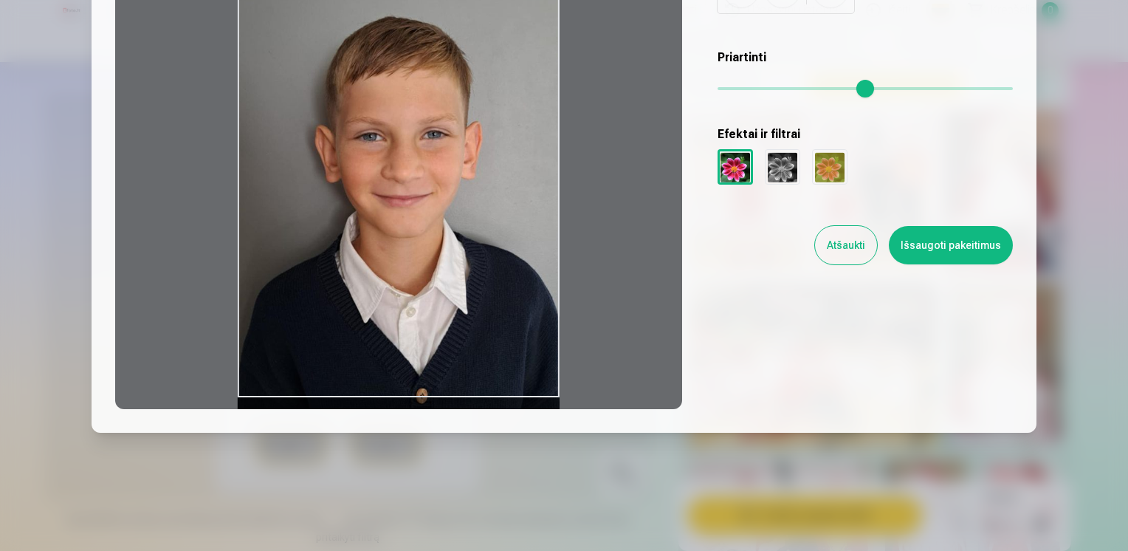
drag, startPoint x: 276, startPoint y: 328, endPoint x: 298, endPoint y: 191, distance: 139.1
click at [298, 191] on div at bounding box center [398, 175] width 567 height 466
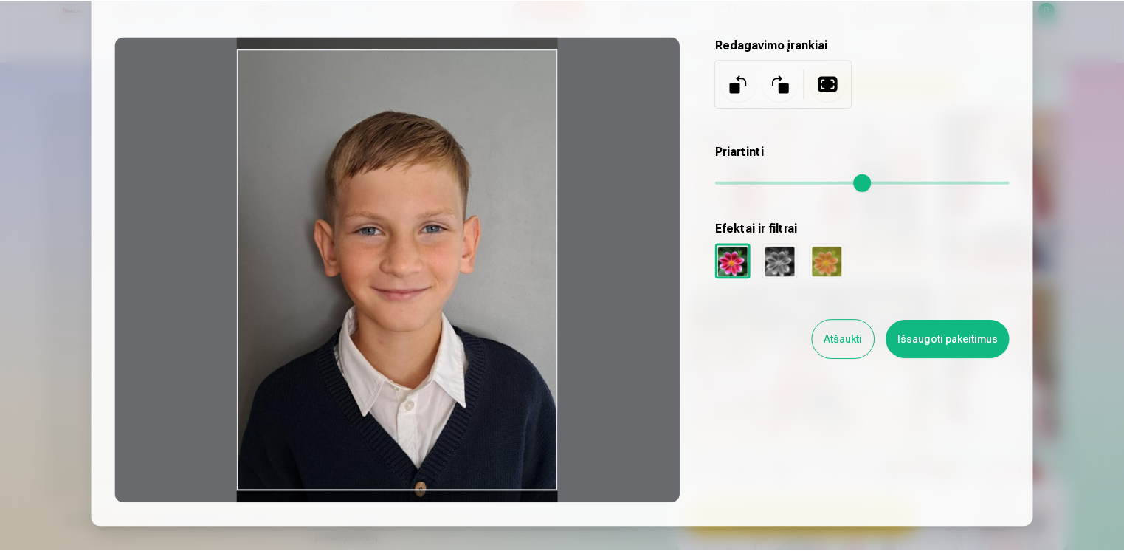
scroll to position [148, 0]
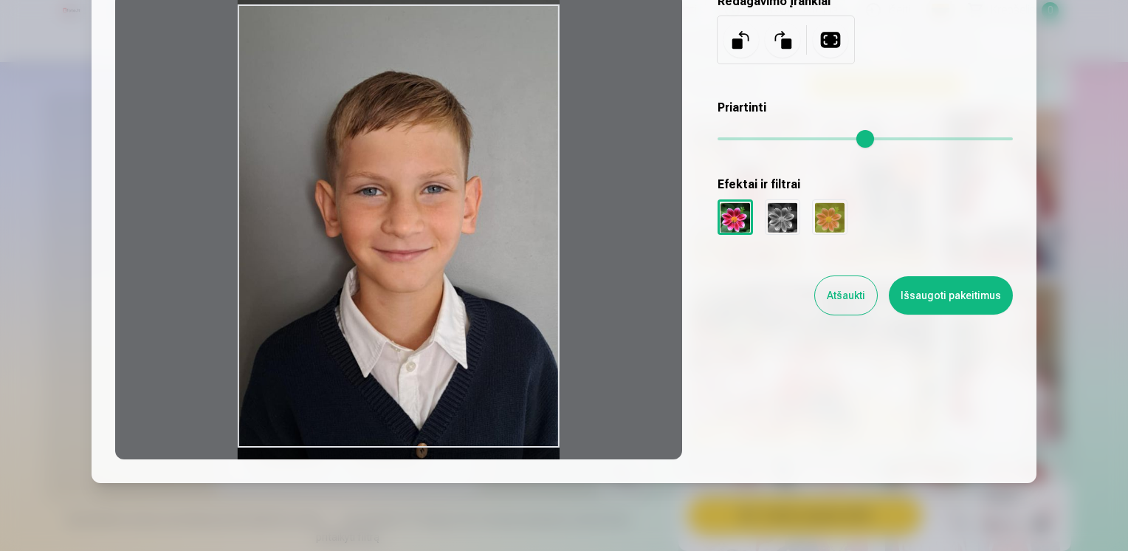
drag, startPoint x: 511, startPoint y: 369, endPoint x: 531, endPoint y: 361, distance: 22.2
click at [531, 361] on div at bounding box center [398, 226] width 567 height 466
click at [948, 288] on button "Išsaugoti pakeitimus" at bounding box center [951, 295] width 124 height 38
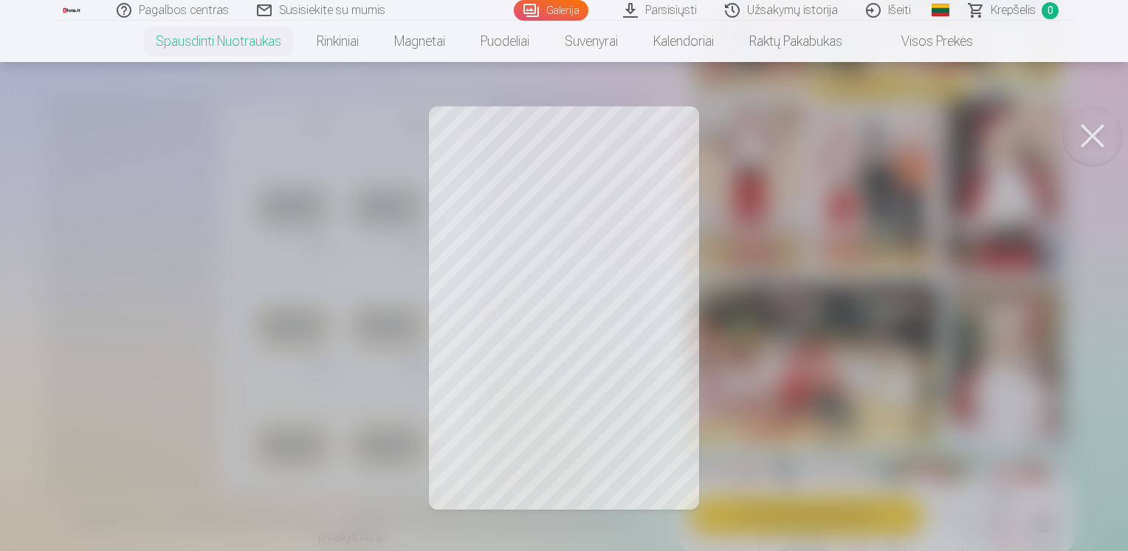
click at [613, 211] on div at bounding box center [564, 275] width 1128 height 551
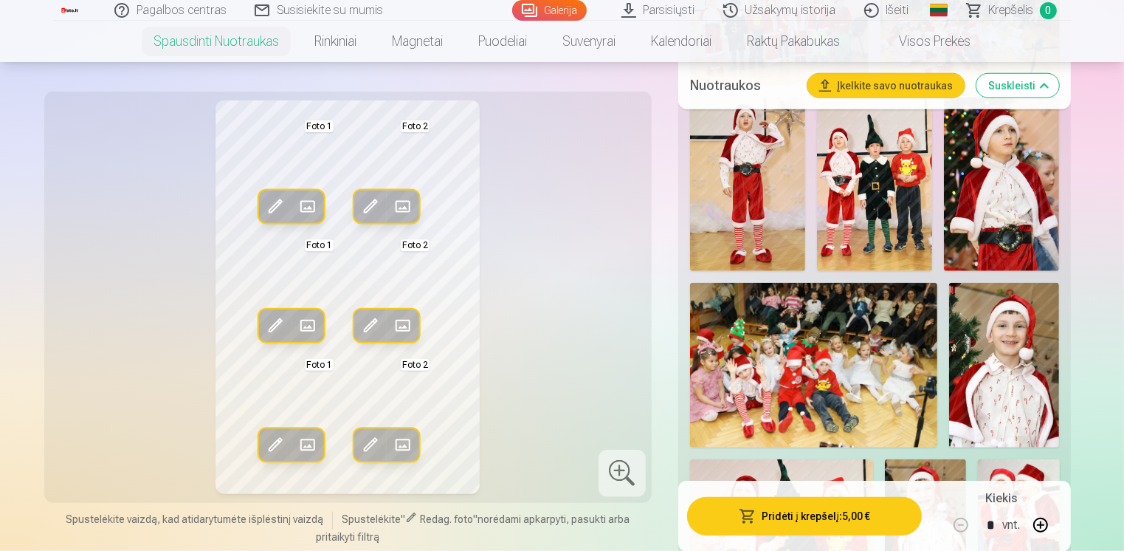
click at [363, 207] on span at bounding box center [371, 207] width 24 height 24
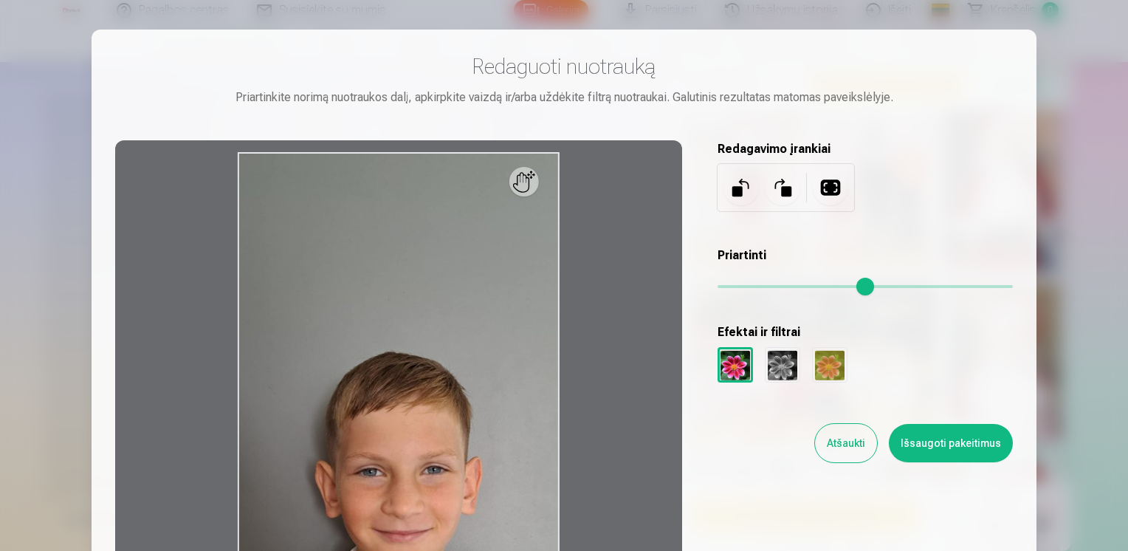
drag, startPoint x: 829, startPoint y: 185, endPoint x: 806, endPoint y: 211, distance: 35.1
click at [829, 185] on button at bounding box center [830, 187] width 35 height 35
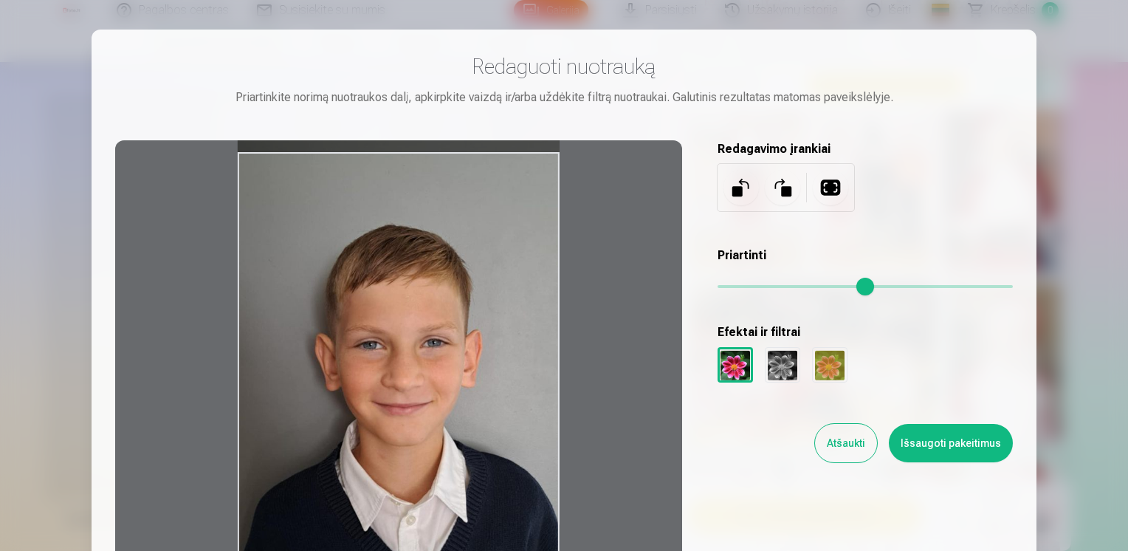
drag, startPoint x: 475, startPoint y: 458, endPoint x: 490, endPoint y: 331, distance: 127.9
click at [490, 331] on div at bounding box center [398, 373] width 567 height 466
drag, startPoint x: 975, startPoint y: 450, endPoint x: 738, endPoint y: 550, distance: 257.0
click at [975, 449] on button "Išsaugoti pakeitimus" at bounding box center [951, 443] width 124 height 38
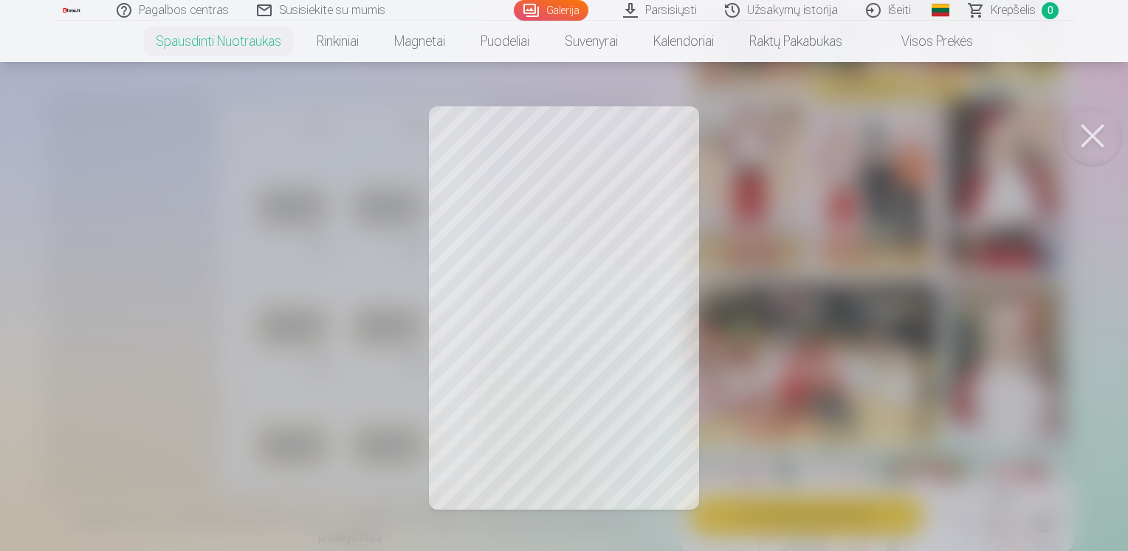
click at [523, 296] on div at bounding box center [564, 275] width 1128 height 551
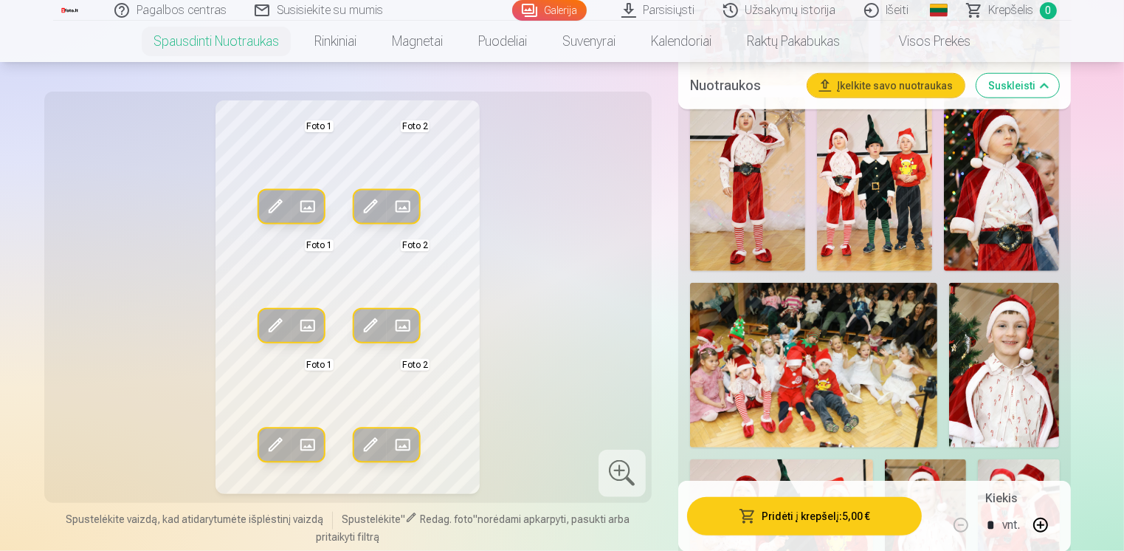
click at [266, 328] on span at bounding box center [275, 326] width 24 height 24
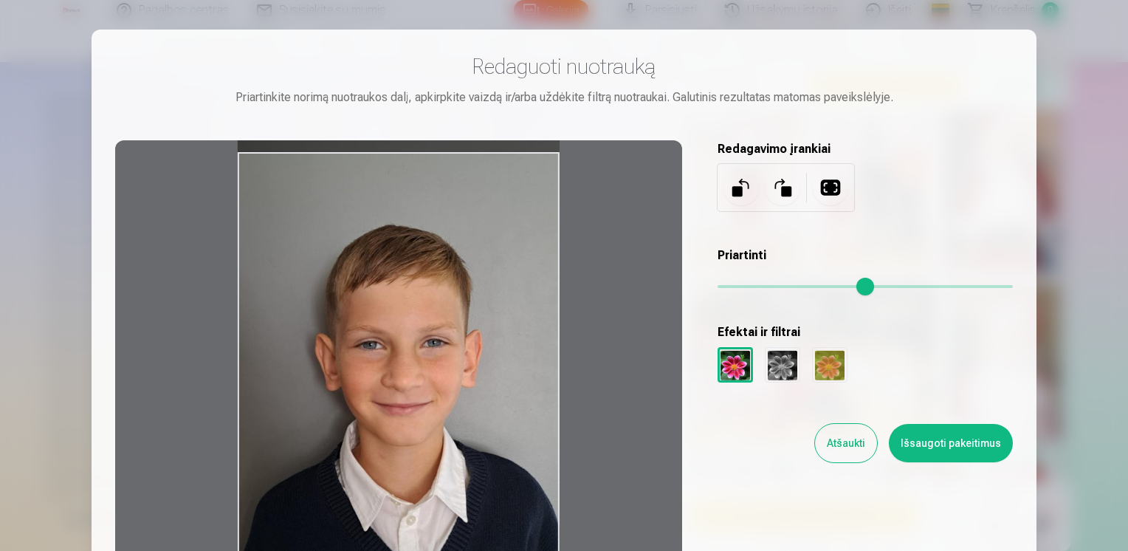
drag, startPoint x: 481, startPoint y: 455, endPoint x: 472, endPoint y: 328, distance: 127.3
click at [472, 328] on div at bounding box center [398, 373] width 567 height 466
drag, startPoint x: 952, startPoint y: 444, endPoint x: 772, endPoint y: 537, distance: 202.7
click at [952, 444] on button "Išsaugoti pakeitimus" at bounding box center [951, 443] width 124 height 38
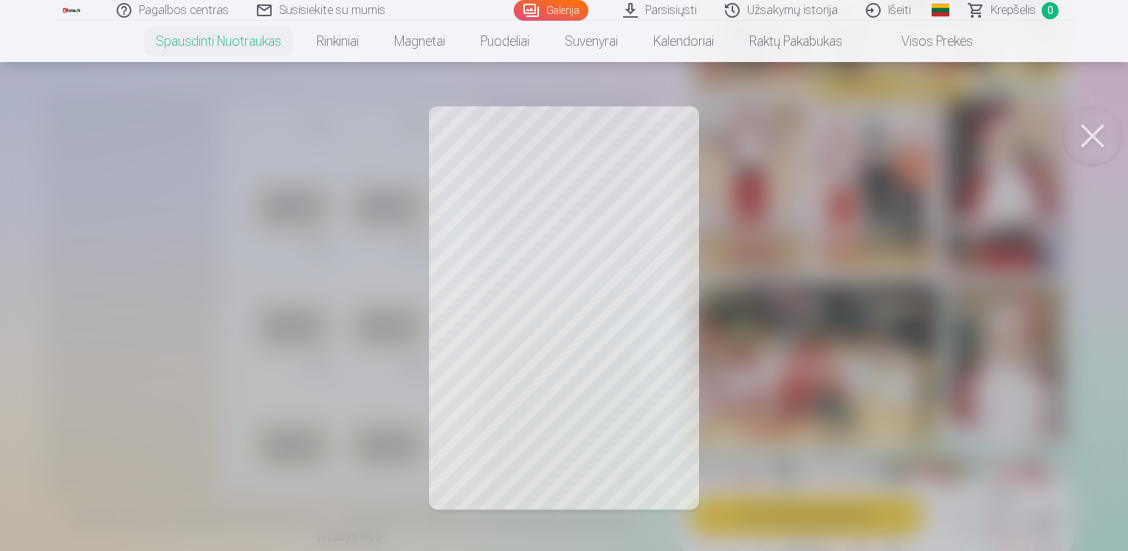
click at [583, 323] on div at bounding box center [564, 275] width 1128 height 551
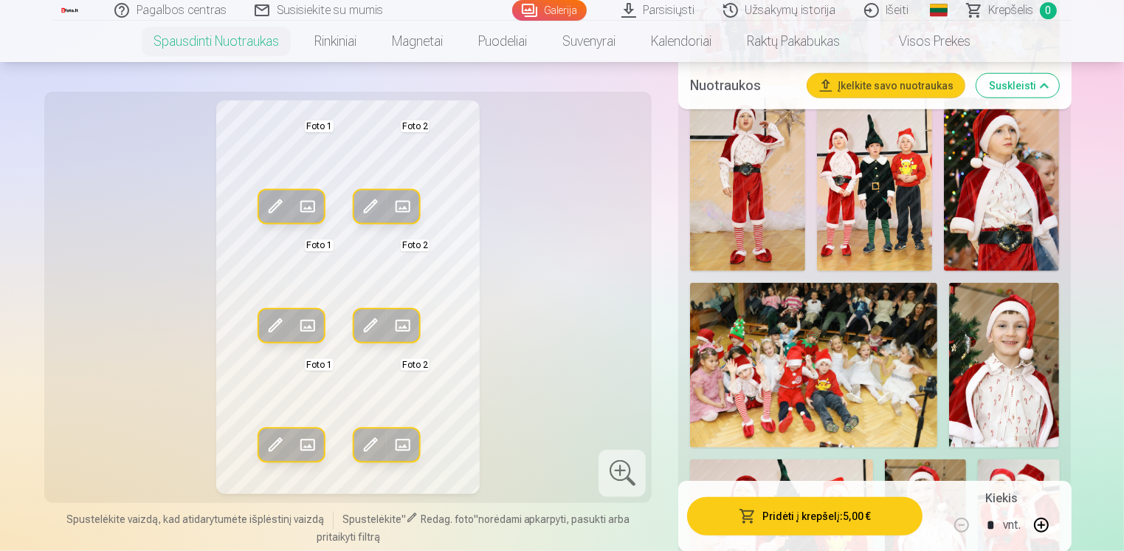
click at [387, 316] on div "Redag. foto Pakeisti" at bounding box center [386, 325] width 65 height 32
click at [370, 326] on span at bounding box center [371, 326] width 24 height 24
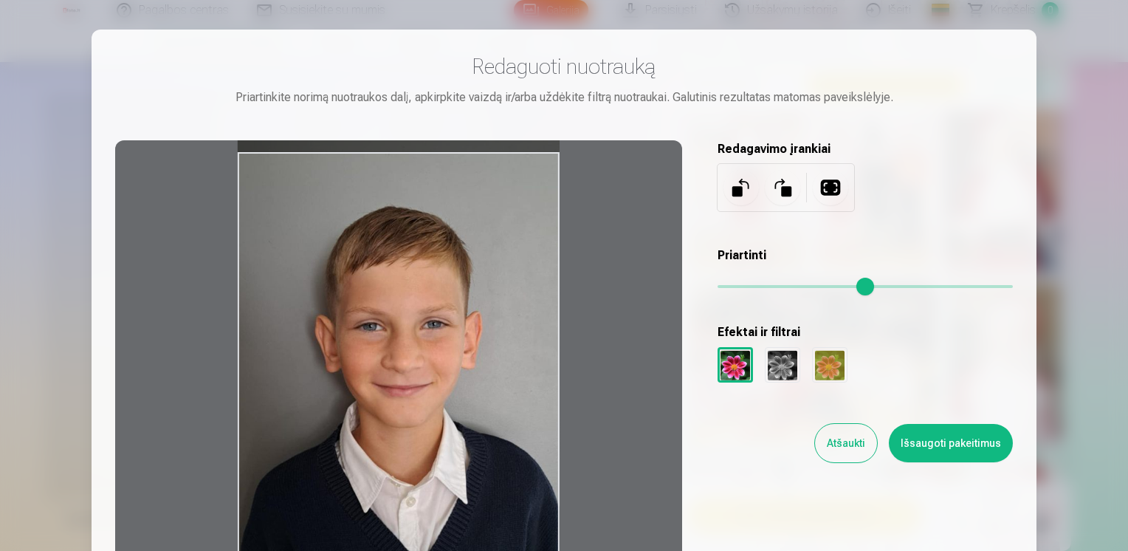
drag, startPoint x: 466, startPoint y: 444, endPoint x: 466, endPoint y: 299, distance: 145.4
click at [466, 299] on div at bounding box center [398, 373] width 567 height 466
click at [951, 447] on button "Išsaugoti pakeitimus" at bounding box center [951, 443] width 124 height 38
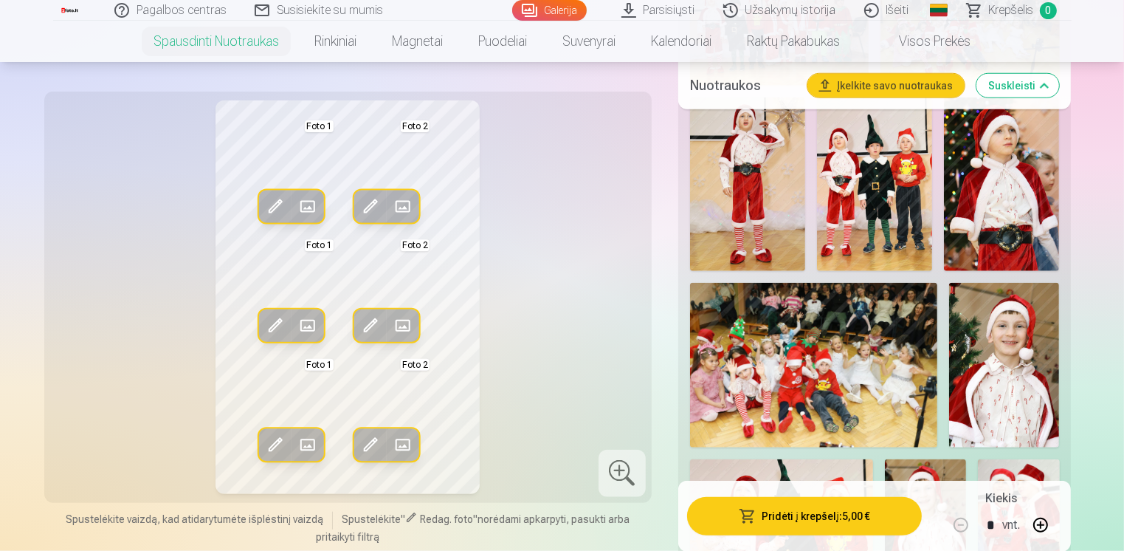
click at [278, 441] on span at bounding box center [275, 445] width 24 height 24
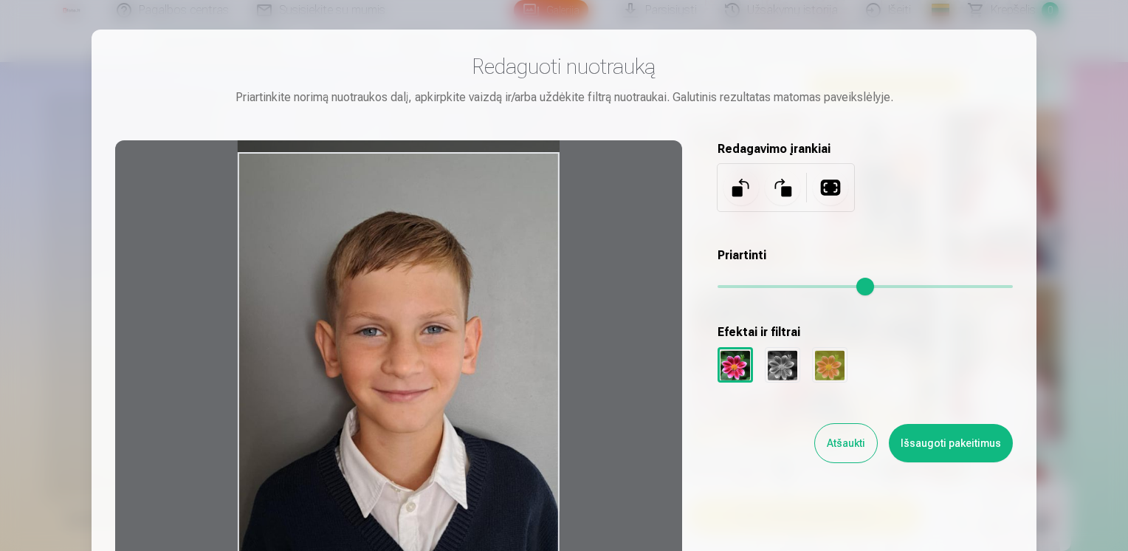
drag, startPoint x: 496, startPoint y: 483, endPoint x: 506, endPoint y: 341, distance: 142.0
click at [506, 342] on div at bounding box center [398, 373] width 567 height 466
drag, startPoint x: 957, startPoint y: 438, endPoint x: 765, endPoint y: 539, distance: 216.6
click at [954, 438] on button "Išsaugoti pakeitimus" at bounding box center [951, 443] width 124 height 38
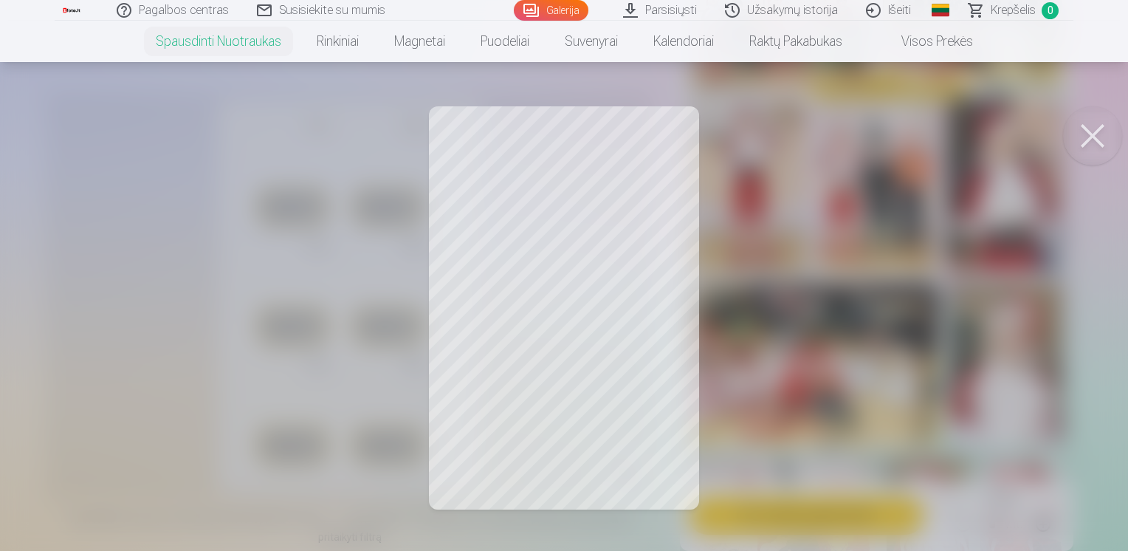
drag, startPoint x: 611, startPoint y: 444, endPoint x: 604, endPoint y: 385, distance: 60.2
click at [602, 382] on div at bounding box center [564, 275] width 1128 height 551
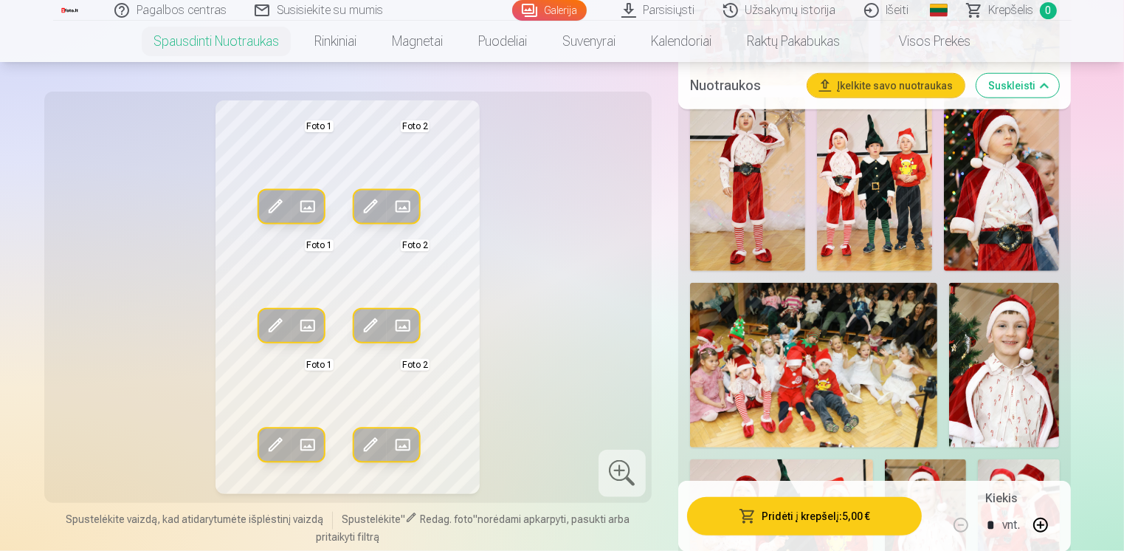
click at [364, 445] on span at bounding box center [371, 445] width 24 height 24
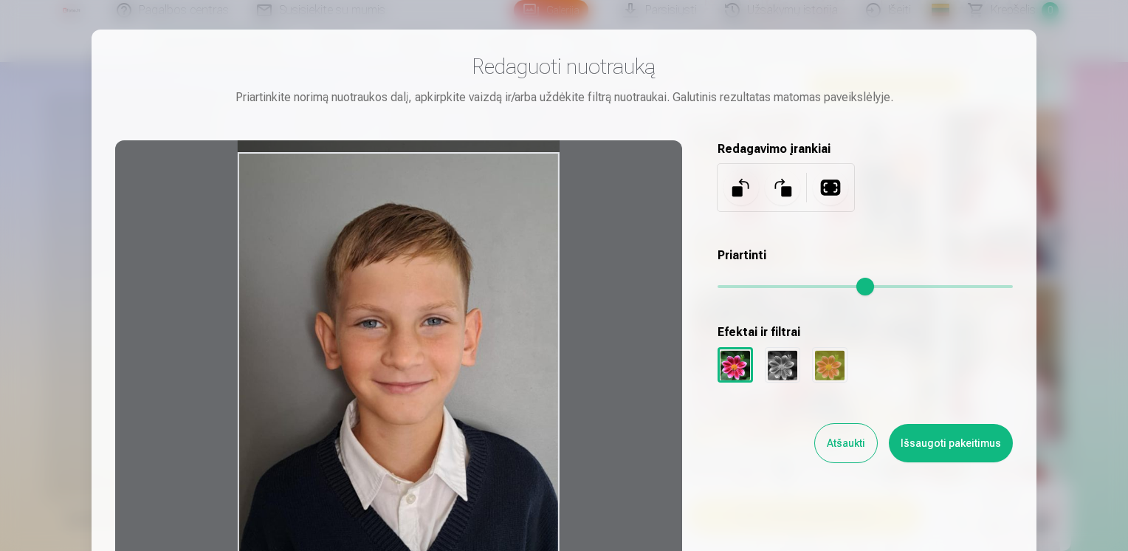
drag, startPoint x: 463, startPoint y: 464, endPoint x: 460, endPoint y: 335, distance: 128.5
click at [460, 335] on div at bounding box center [398, 373] width 567 height 466
drag, startPoint x: 937, startPoint y: 449, endPoint x: 871, endPoint y: 542, distance: 114.3
click at [937, 449] on button "Išsaugoti pakeitimus" at bounding box center [951, 443] width 124 height 38
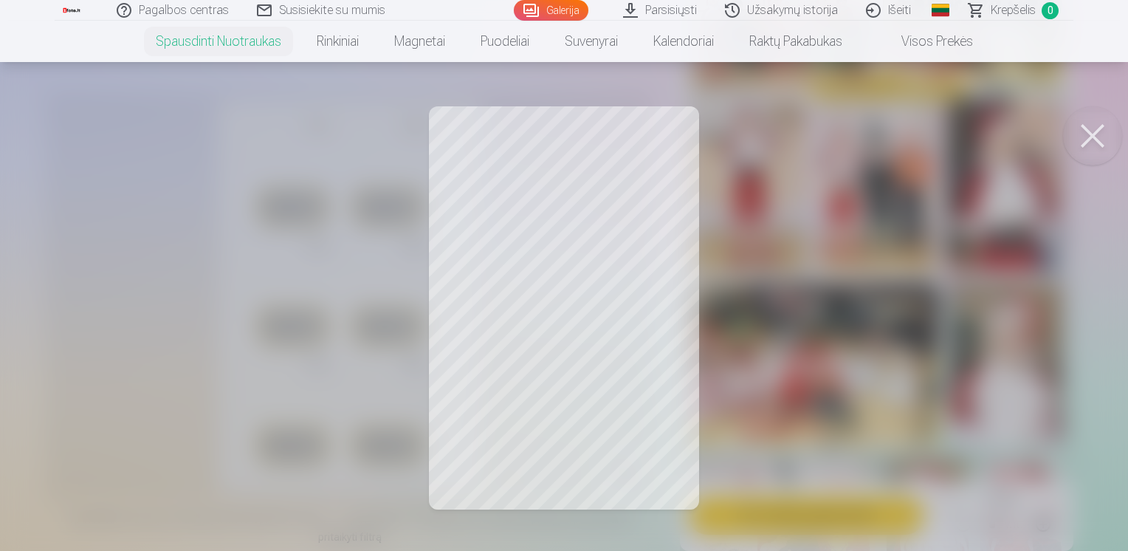
click at [1088, 151] on button at bounding box center [1092, 135] width 59 height 59
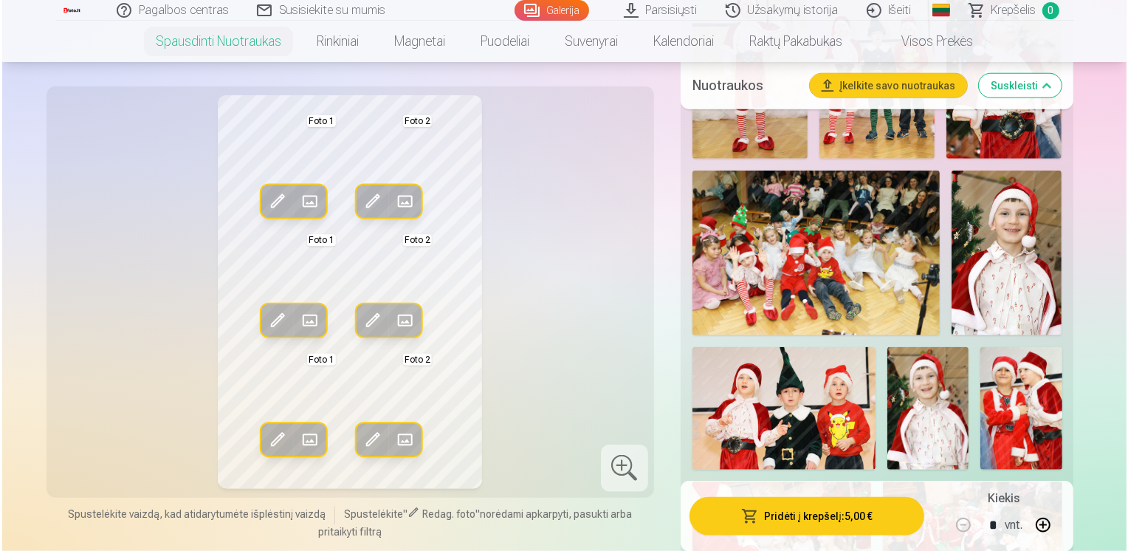
scroll to position [1624, 0]
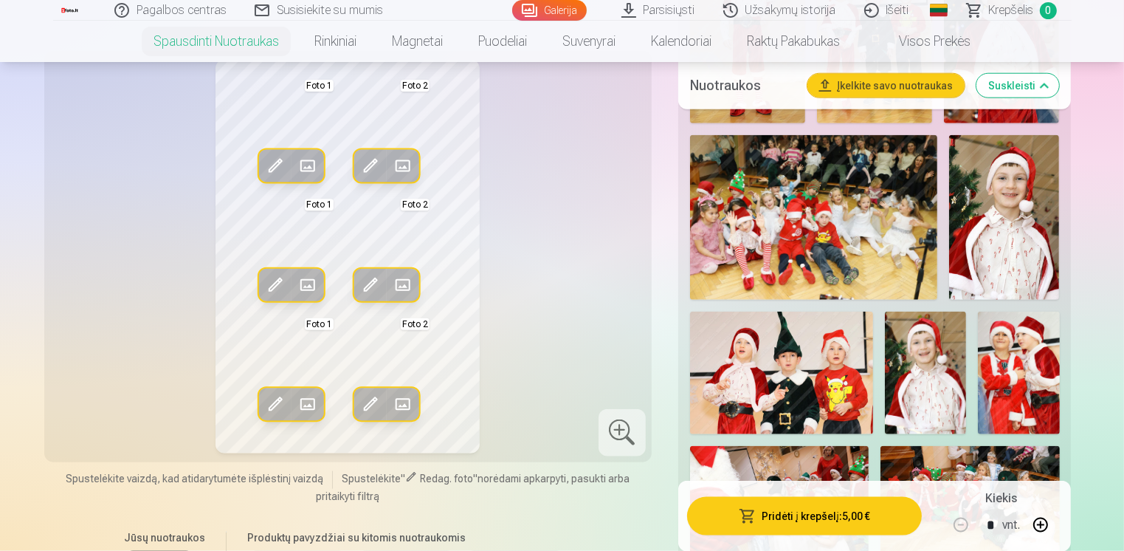
click at [827, 522] on button "Pridėti į krepšelį : 5,00 €" at bounding box center [804, 515] width 235 height 38
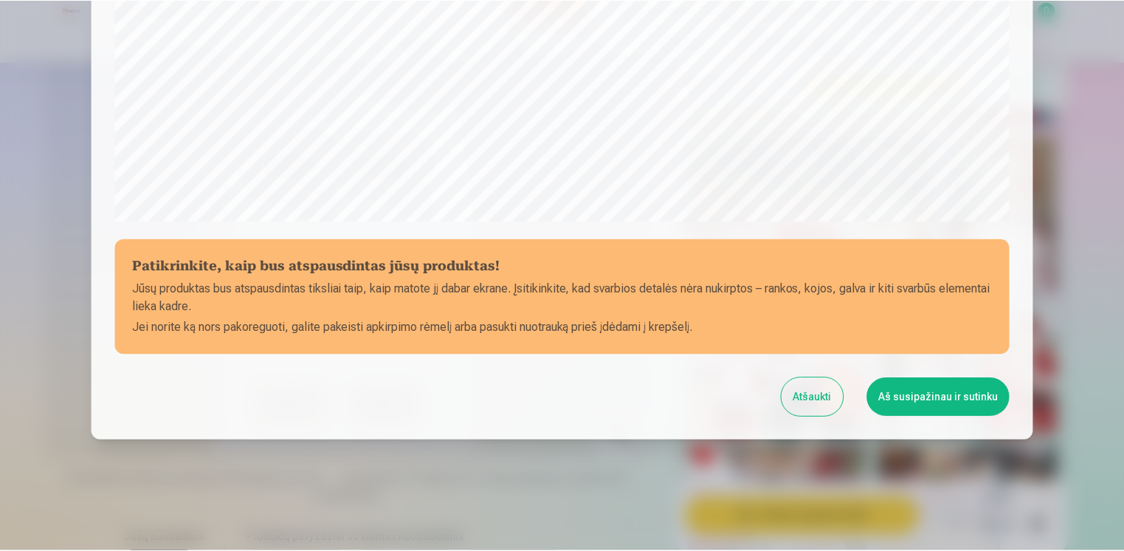
scroll to position [511, 0]
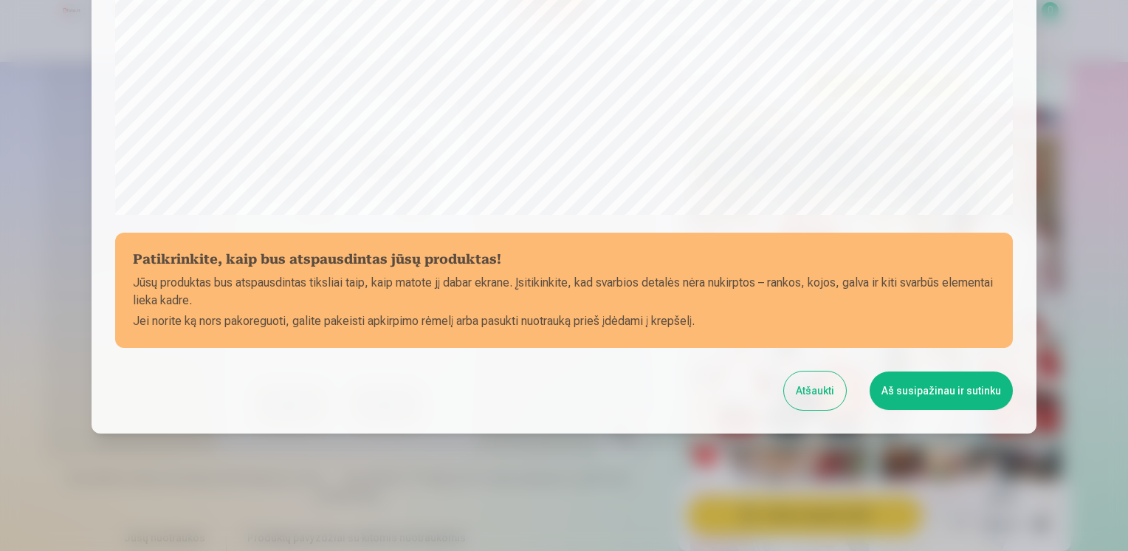
click at [909, 382] on button "Aš susipažinau ir sutinku" at bounding box center [940, 390] width 143 height 38
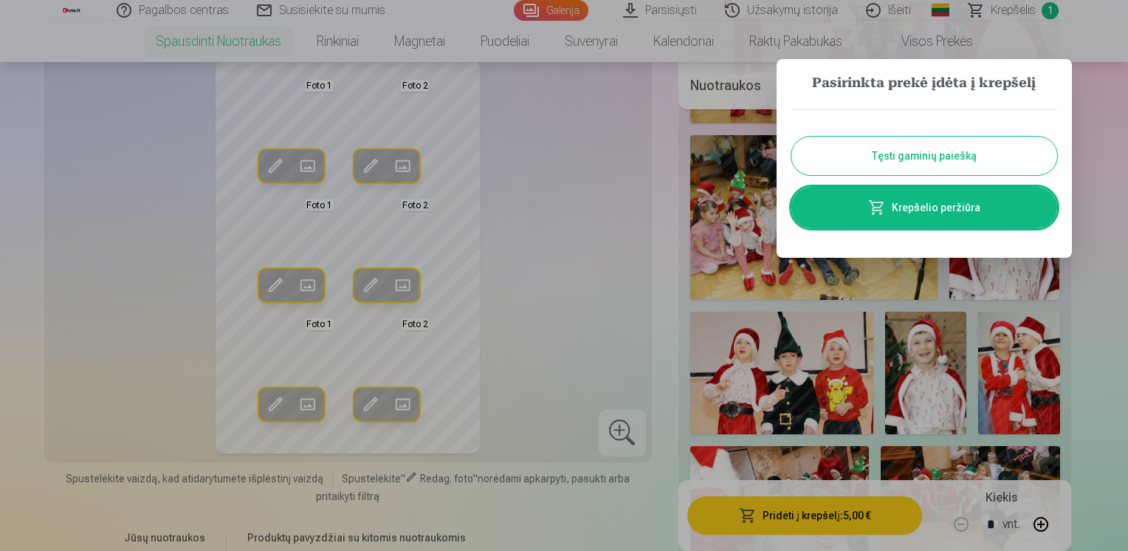
click at [934, 213] on link "Krepšelio peržiūra" at bounding box center [924, 207] width 266 height 41
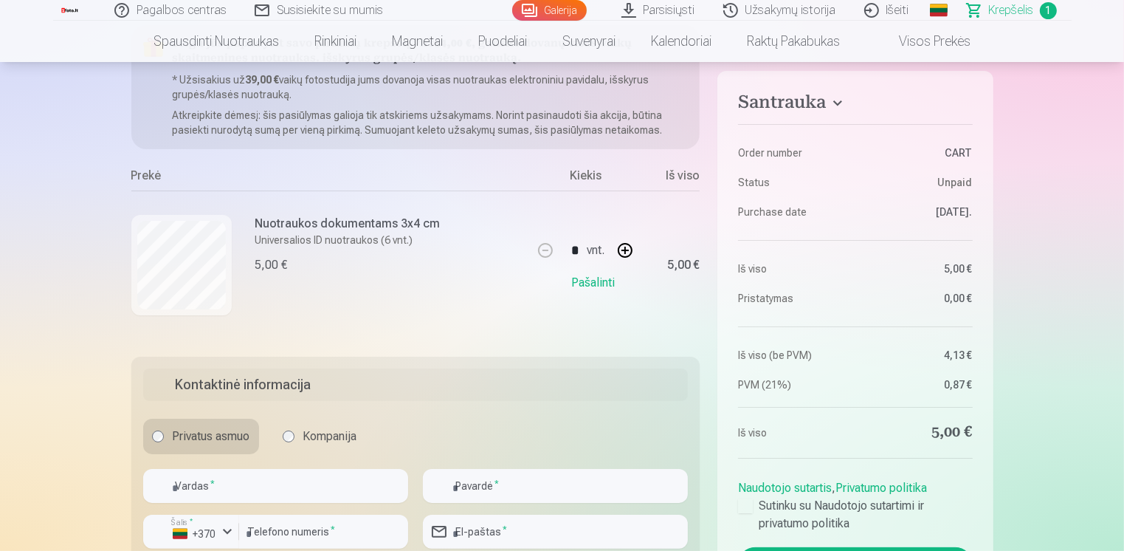
scroll to position [221, 0]
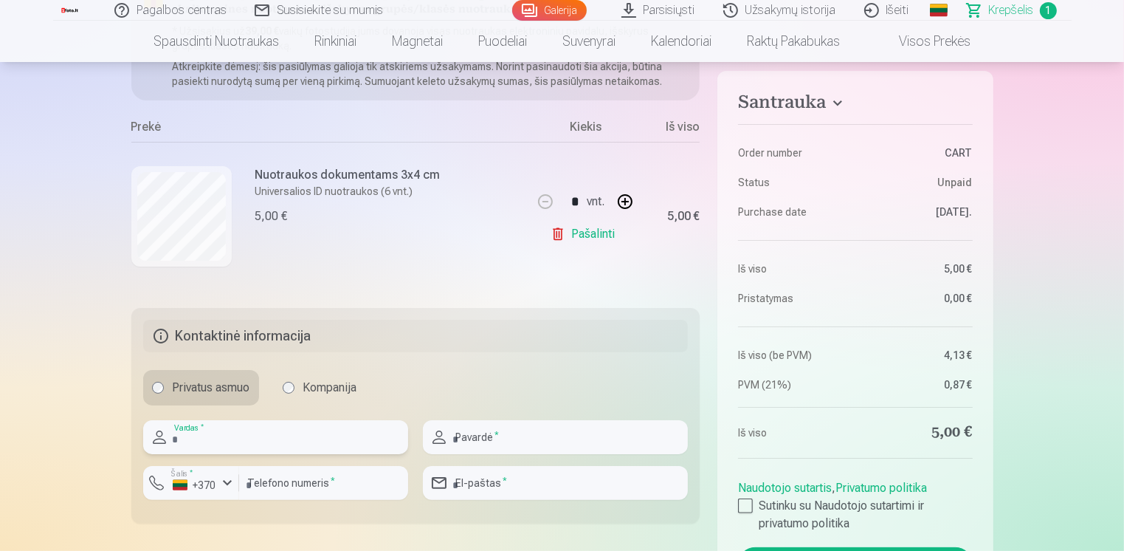
click at [289, 442] on input "text" at bounding box center [275, 437] width 265 height 34
type input "****"
type input "*********"
type input "**********"
click at [515, 433] on input "text" at bounding box center [555, 437] width 265 height 34
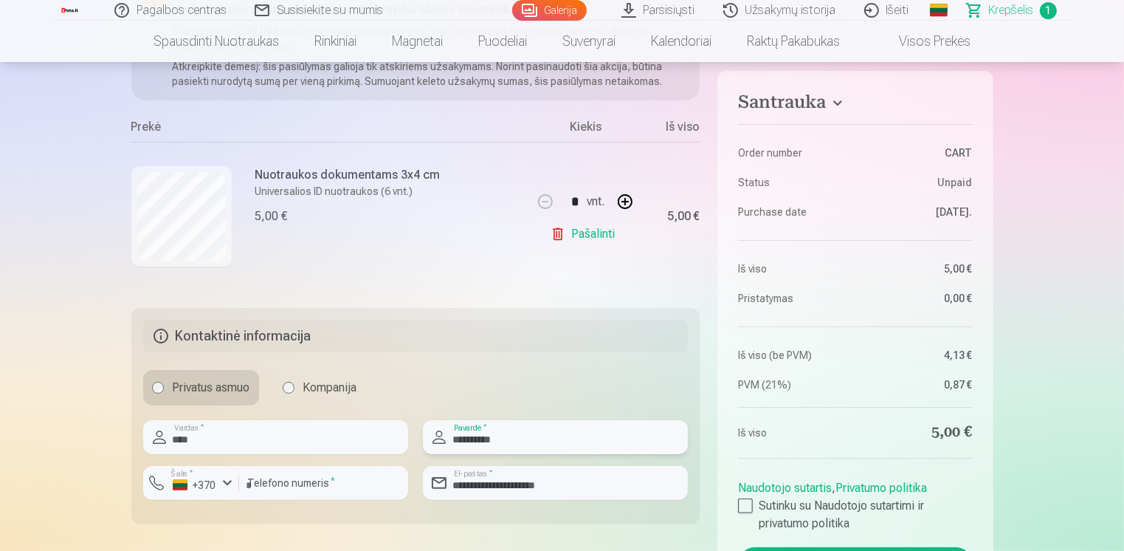
type input "**********"
click at [494, 371] on div "Privatus asmuo Kompanija" at bounding box center [415, 387] width 545 height 35
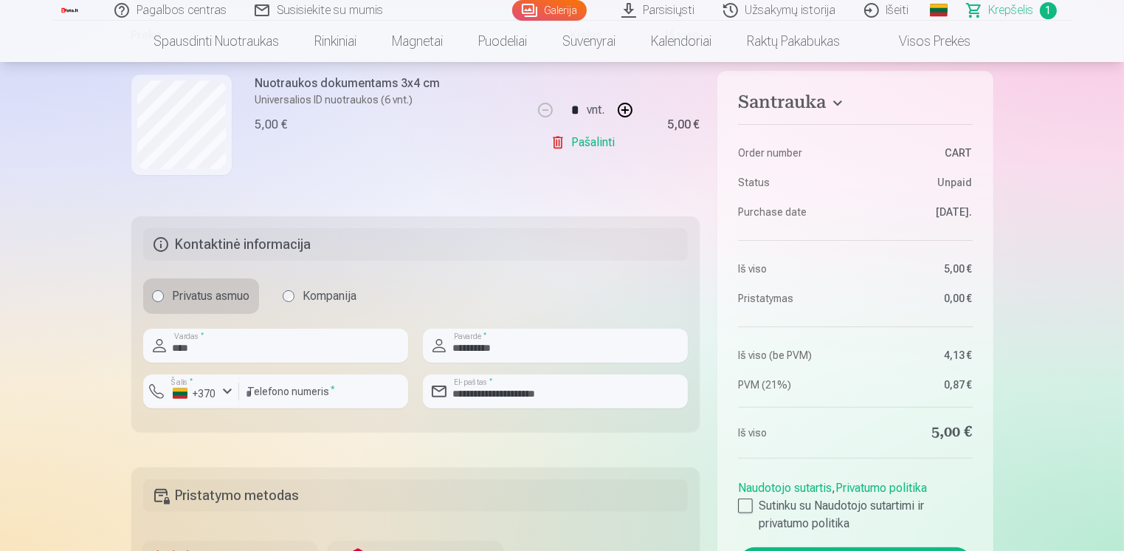
scroll to position [443, 0]
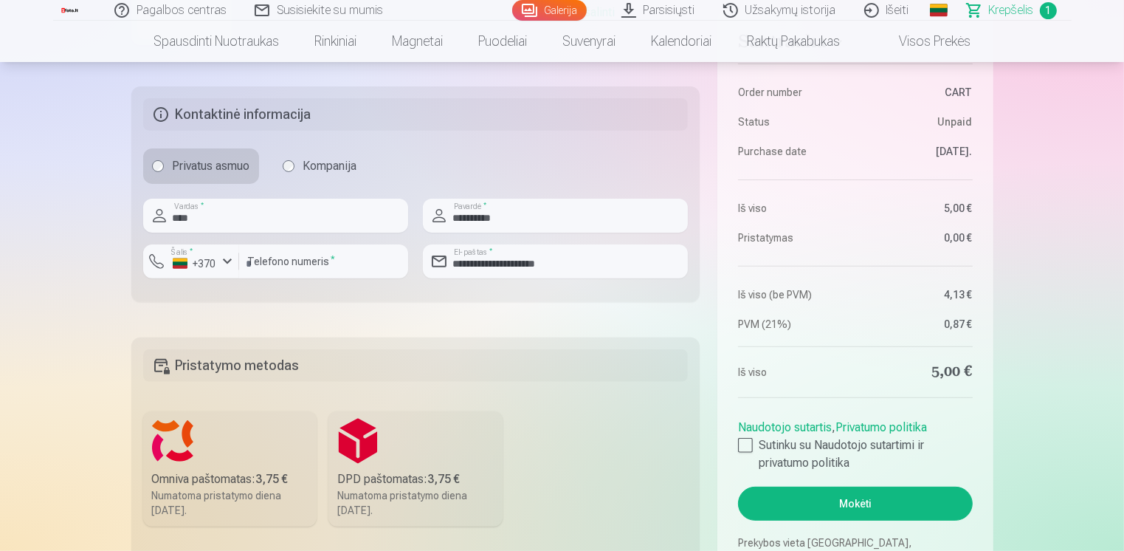
drag, startPoint x: 749, startPoint y: 447, endPoint x: 839, endPoint y: 503, distance: 106.5
click at [748, 447] on div at bounding box center [745, 445] width 15 height 15
drag, startPoint x: 244, startPoint y: 479, endPoint x: 438, endPoint y: 488, distance: 195.1
click at [251, 475] on div "Omniva paštomatas : 3,75 €" at bounding box center [230, 479] width 156 height 18
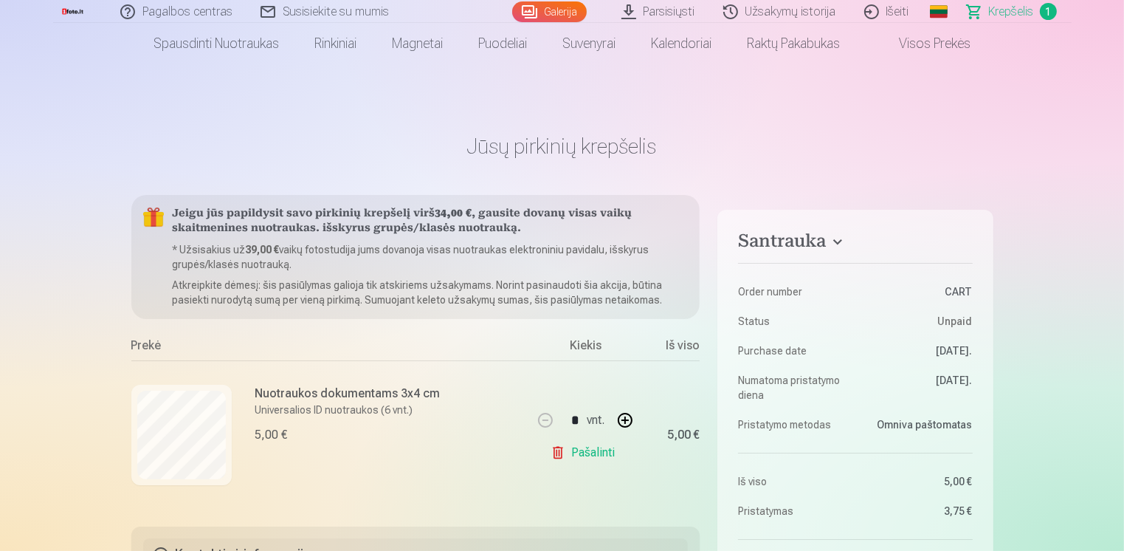
scroll to position [0, 0]
